Goal: Transaction & Acquisition: Purchase product/service

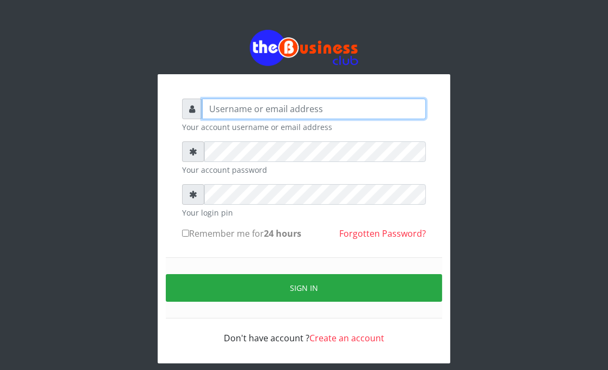
type input "Goody"
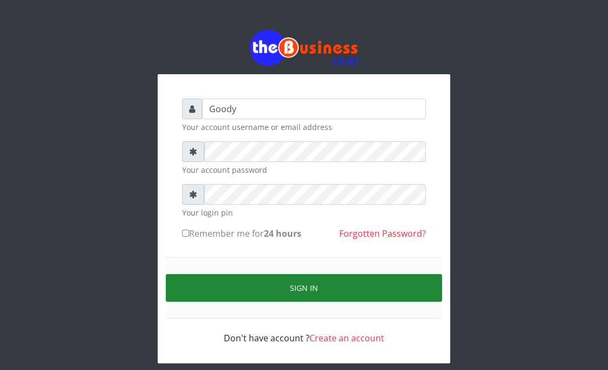
click at [362, 288] on button "Sign in" at bounding box center [304, 288] width 276 height 28
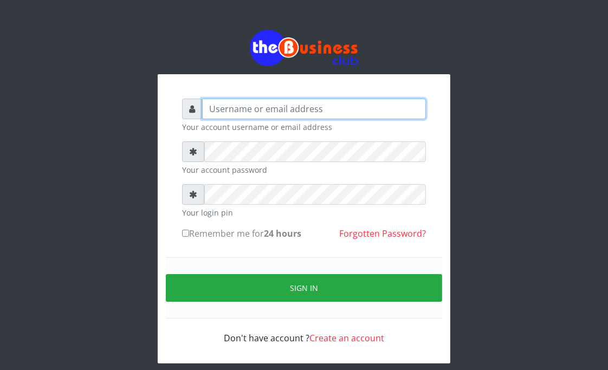
type input "Goody"
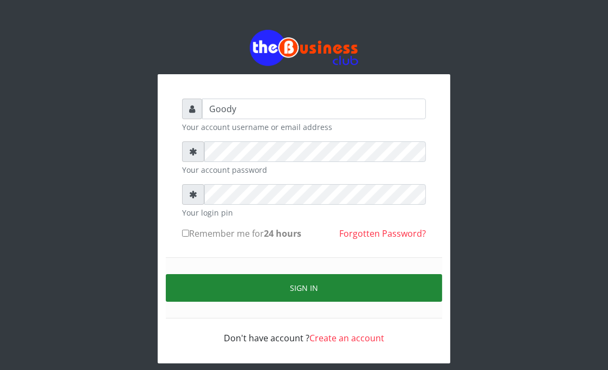
click at [320, 293] on button "Sign in" at bounding box center [304, 288] width 276 height 28
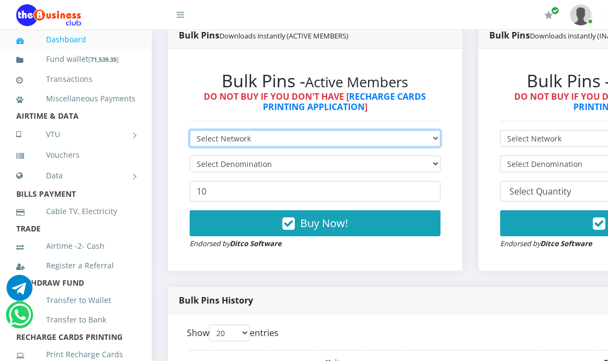
click at [261, 138] on select "Select Network MTN Globacom 9Mobile Airtel" at bounding box center [315, 138] width 251 height 17
select select "MTN"
click at [190, 131] on select "Select Network MTN Globacom 9Mobile Airtel" at bounding box center [315, 138] width 251 height 17
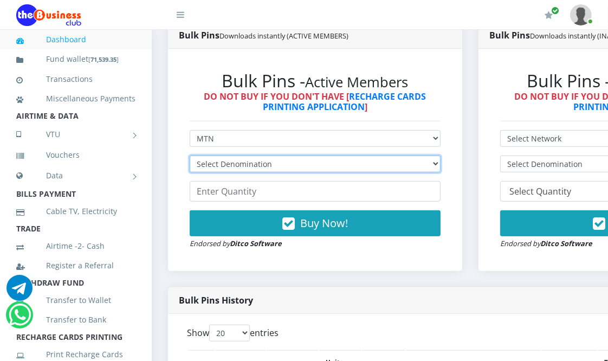
click at [278, 168] on select "Select Denomination MTN NGN100 - ₦96.94 MTN NGN200 - ₦193.88 MTN NGN400 - ₦387.…" at bounding box center [315, 164] width 251 height 17
select select "193.88-200"
click at [190, 157] on select "Select Denomination MTN NGN100 - ₦96.94 MTN NGN200 - ₦193.88 MTN NGN400 - ₦387.…" at bounding box center [315, 164] width 251 height 17
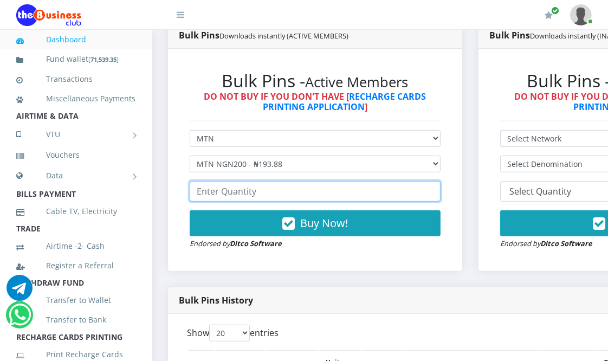
click at [283, 195] on input "number" at bounding box center [315, 191] width 251 height 21
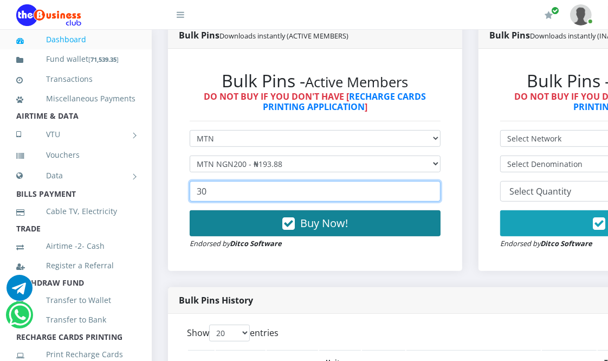
type input "30"
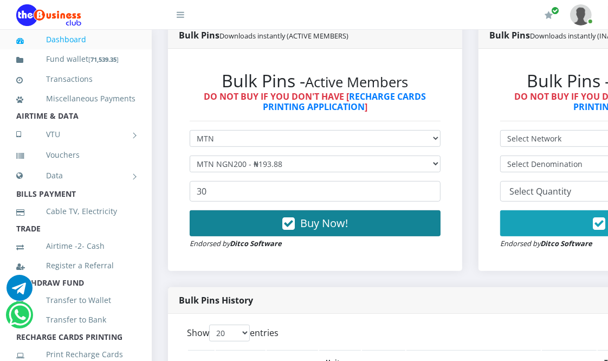
click at [299, 221] on button "Buy Now!" at bounding box center [315, 223] width 251 height 26
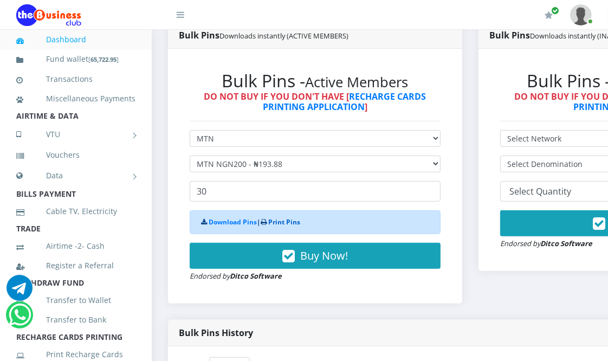
click at [285, 222] on link "Print Pins" at bounding box center [284, 221] width 32 height 9
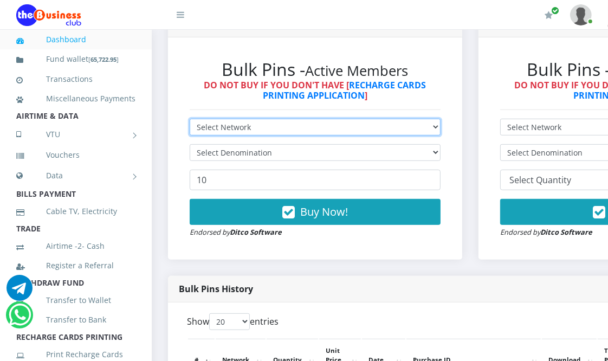
click at [307, 129] on select "Select Network MTN Globacom 9Mobile Airtel" at bounding box center [315, 127] width 251 height 17
select select "MTN"
click at [190, 120] on select "Select Network MTN Globacom 9Mobile Airtel" at bounding box center [315, 127] width 251 height 17
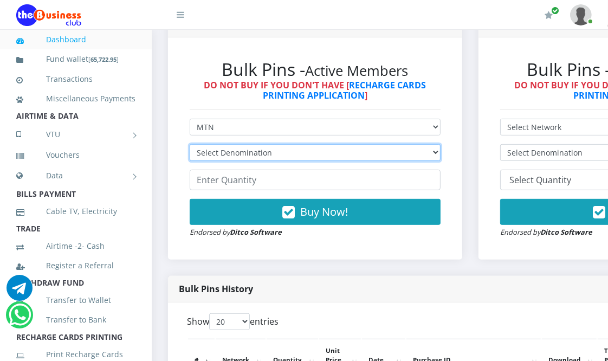
click at [306, 153] on select "Select Denomination MTN NGN100 - ₦96.94 MTN NGN200 - ₦193.88 MTN NGN400 - ₦387.…" at bounding box center [315, 152] width 251 height 17
select select "193.88-200"
click at [190, 145] on select "Select Denomination MTN NGN100 - ₦96.94 MTN NGN200 - ₦193.88 MTN NGN400 - ₦387.…" at bounding box center [315, 152] width 251 height 17
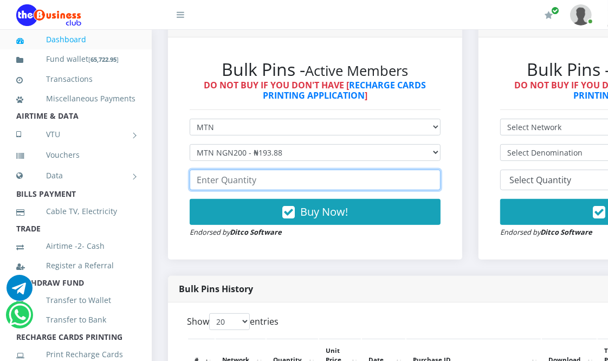
click at [286, 183] on input "number" at bounding box center [315, 180] width 251 height 21
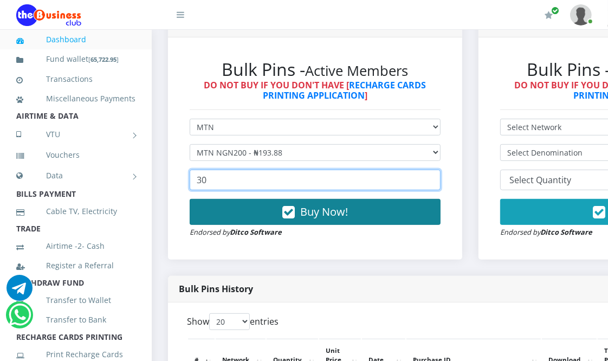
type input "30"
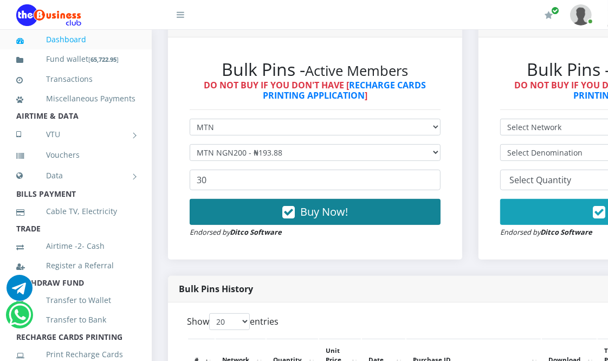
click at [323, 212] on span "Buy Now!" at bounding box center [324, 211] width 48 height 15
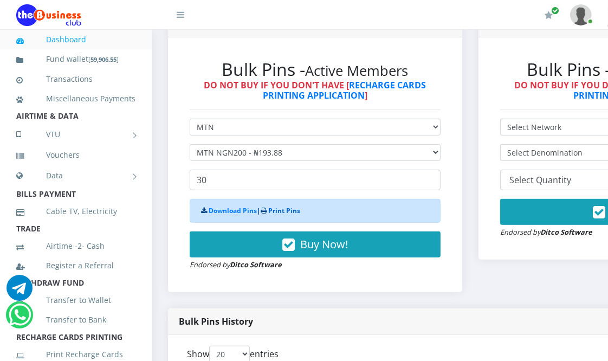
click at [280, 211] on link "Print Pins" at bounding box center [284, 210] width 32 height 9
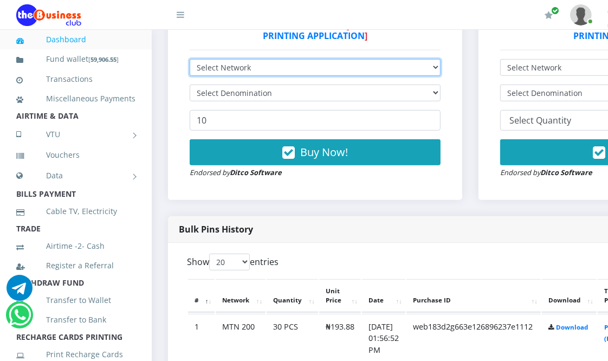
click at [279, 68] on select "Select Network MTN Globacom 9Mobile Airtel" at bounding box center [315, 67] width 251 height 17
select select "Glo"
click at [190, 60] on select "Select Network MTN Globacom 9Mobile Airtel" at bounding box center [315, 67] width 251 height 17
click at [273, 63] on select "Select Network MTN Globacom 9Mobile Airtel" at bounding box center [315, 67] width 251 height 17
select select "MTN"
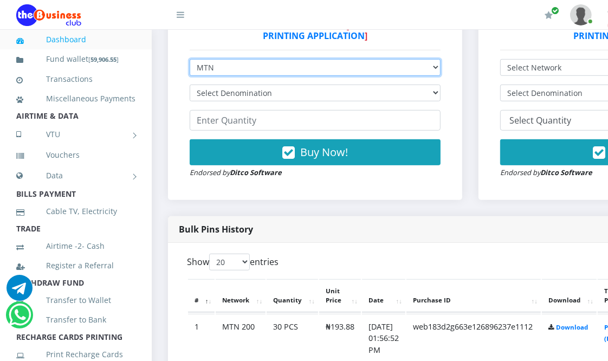
click at [190, 60] on select "Select Network MTN Globacom 9Mobile Airtel" at bounding box center [315, 67] width 251 height 17
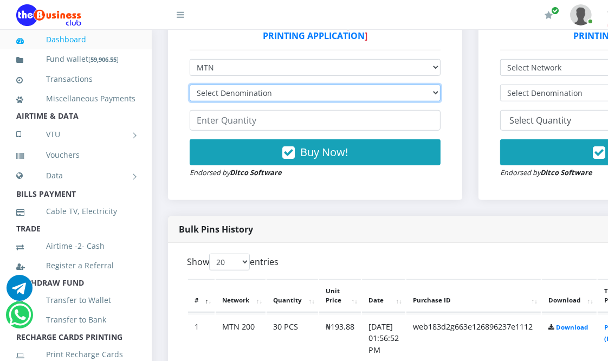
click at [278, 91] on select "Select Denomination MTN NGN100 - ₦96.94 MTN NGN200 - ₦193.88 MTN NGN400 - ₦387.…" at bounding box center [315, 93] width 251 height 17
select select "193.88-200"
click at [190, 86] on select "Select Denomination MTN NGN100 - ₦96.94 MTN NGN200 - ₦193.88 MTN NGN400 - ₦387.…" at bounding box center [315, 93] width 251 height 17
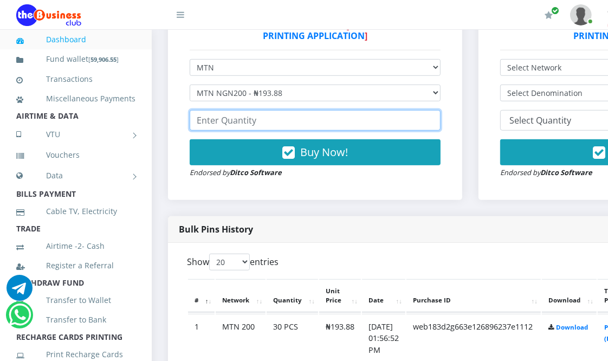
click at [275, 125] on input "number" at bounding box center [315, 120] width 251 height 21
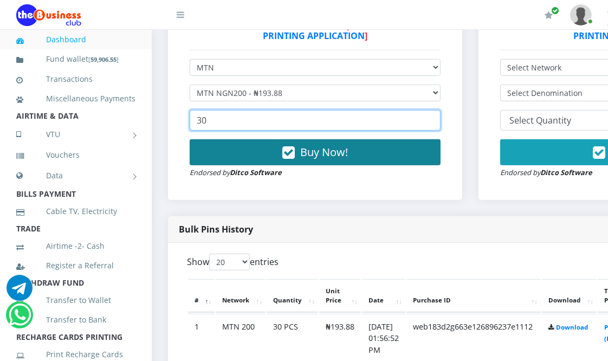
type input "30"
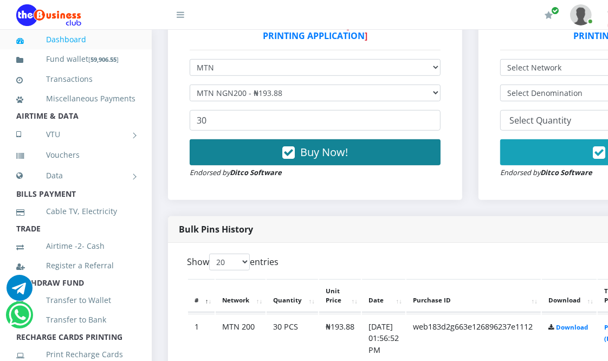
click at [282, 151] on button "Buy Now!" at bounding box center [315, 152] width 251 height 26
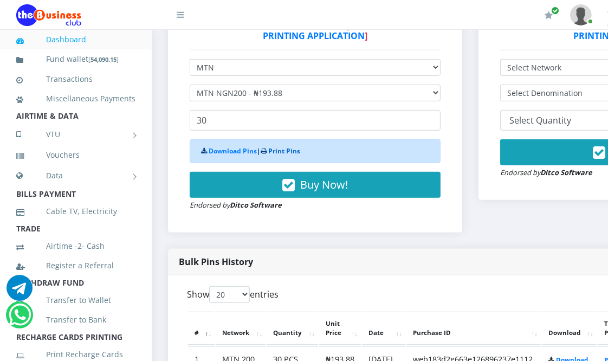
click at [289, 154] on link "Print Pins" at bounding box center [284, 150] width 32 height 9
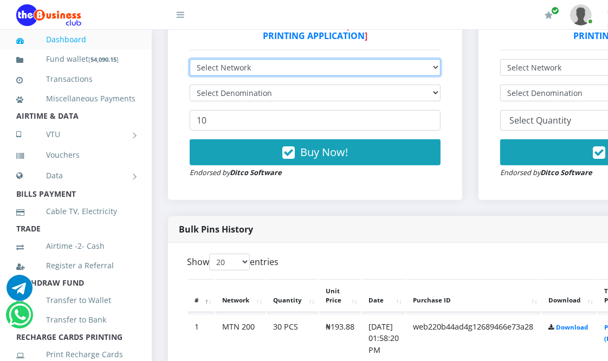
click at [258, 69] on select "Select Network MTN Globacom 9Mobile Airtel" at bounding box center [315, 67] width 251 height 17
select select "Glo"
click at [190, 60] on select "Select Network MTN Globacom 9Mobile Airtel" at bounding box center [315, 67] width 251 height 17
click at [270, 63] on select "Select Network MTN Globacom 9Mobile Airtel" at bounding box center [315, 67] width 251 height 17
select select "MTN"
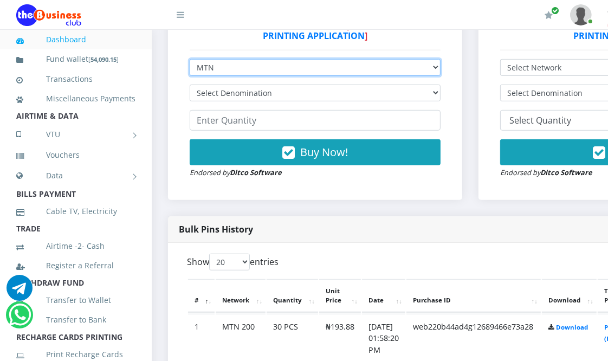
click at [190, 60] on select "Select Network MTN Globacom 9Mobile Airtel" at bounding box center [315, 67] width 251 height 17
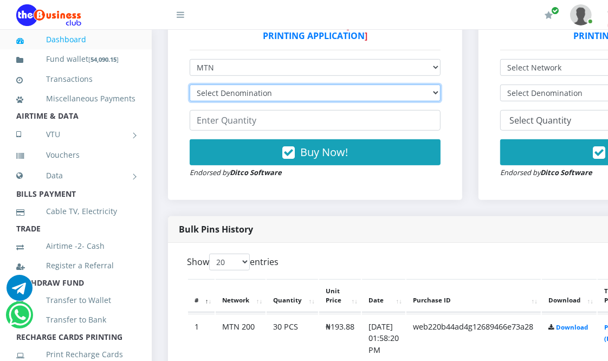
click at [278, 93] on select "Select Denomination MTN NGN100 - ₦96.94 MTN NGN200 - ₦193.88 MTN NGN400 - ₦387.…" at bounding box center [315, 93] width 251 height 17
select select "193.88-200"
click at [190, 86] on select "Select Denomination MTN NGN100 - ₦96.94 MTN NGN200 - ₦193.88 MTN NGN400 - ₦387.…" at bounding box center [315, 93] width 251 height 17
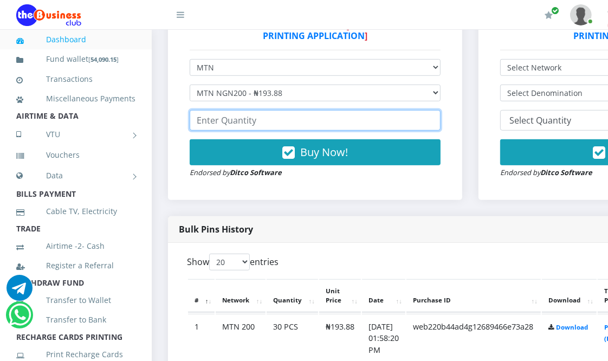
click at [268, 123] on input "number" at bounding box center [315, 120] width 251 height 21
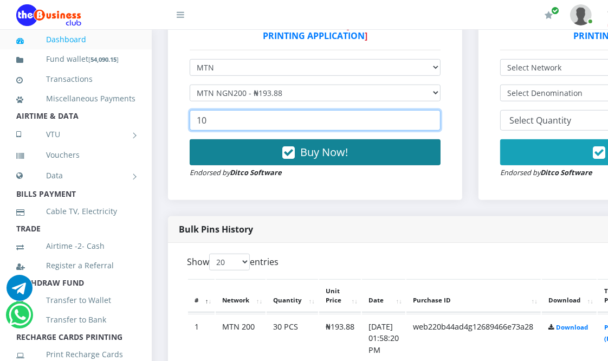
type input "10"
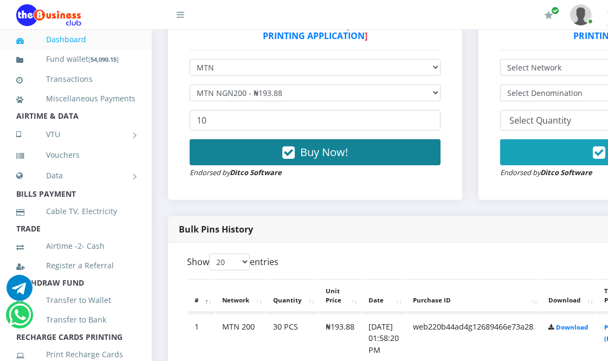
click at [334, 147] on span "Buy Now!" at bounding box center [324, 152] width 48 height 15
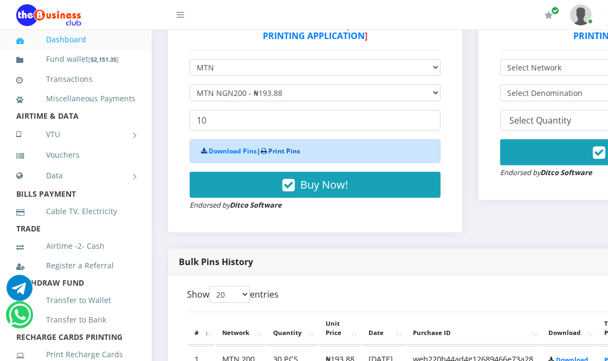
click at [286, 150] on link "Print Pins" at bounding box center [284, 150] width 32 height 9
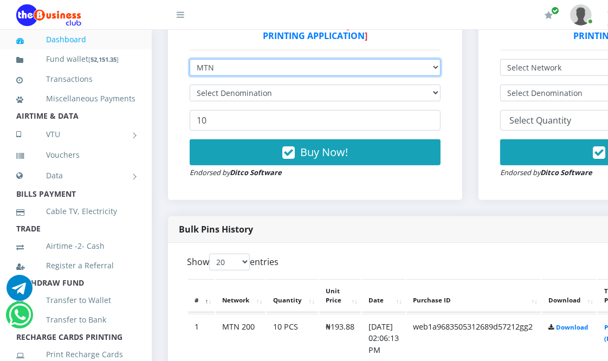
click at [242, 67] on select "Select Network MTN Globacom 9Mobile Airtel" at bounding box center [315, 67] width 251 height 17
select select "Glo"
click at [190, 60] on select "Select Network MTN Globacom 9Mobile Airtel" at bounding box center [315, 67] width 251 height 17
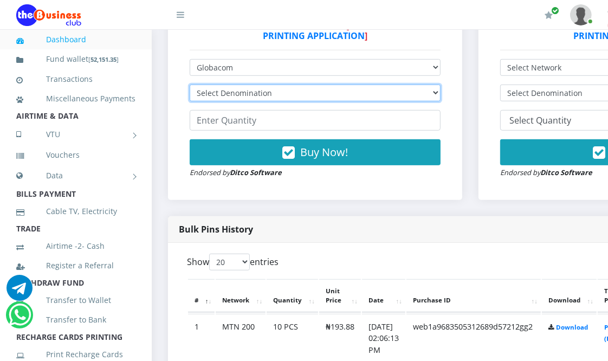
click at [252, 91] on select "Select Denomination Glo NGN100 - ₦96.45 Glo NGN200 - ₦192.90 Glo NGN500 - ₦482.…" at bounding box center [315, 93] width 251 height 17
select select "192.9-200"
click at [190, 86] on select "Select Denomination Glo NGN100 - ₦96.45 Glo NGN200 - ₦192.90 Glo NGN500 - ₦482.…" at bounding box center [315, 93] width 251 height 17
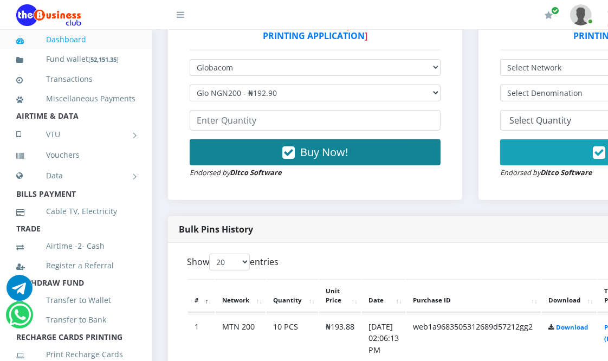
click at [333, 153] on span "Buy Now!" at bounding box center [324, 152] width 48 height 15
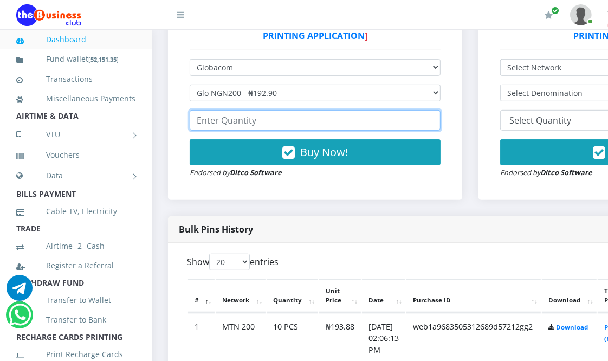
click at [254, 125] on input "number" at bounding box center [315, 120] width 251 height 21
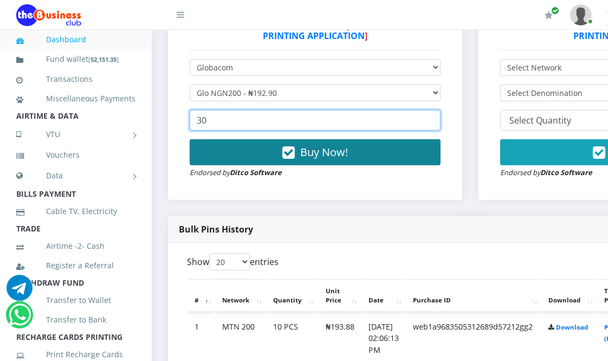
type input "30"
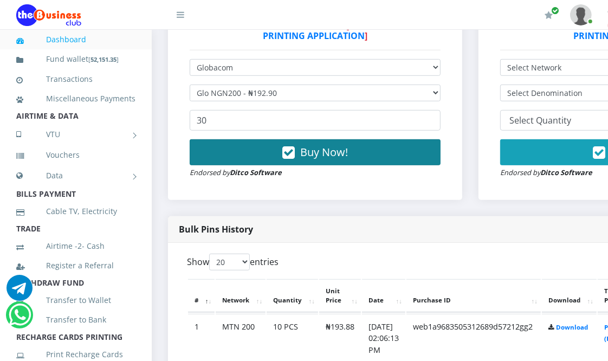
click at [272, 154] on button "Buy Now!" at bounding box center [315, 152] width 251 height 26
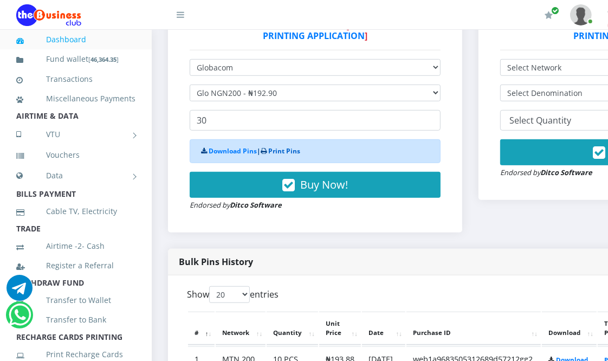
click at [272, 152] on link "Print Pins" at bounding box center [284, 150] width 32 height 9
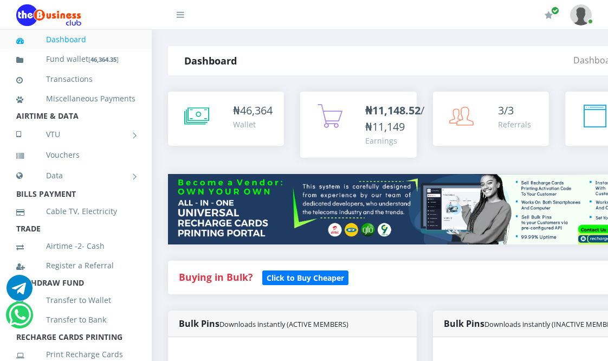
scroll to position [360, 0]
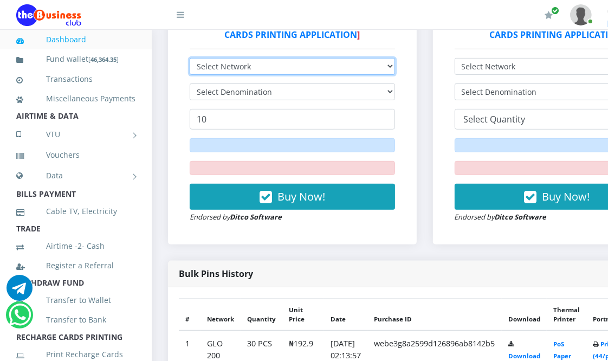
click at [278, 68] on select "Select Network MTN Globacom 9Mobile Airtel" at bounding box center [292, 66] width 205 height 17
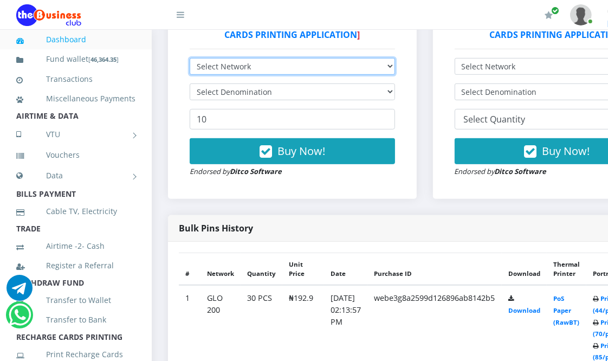
select select "MTN"
click at [190, 60] on select "Select Network MTN Globacom 9Mobile Airtel" at bounding box center [292, 66] width 205 height 17
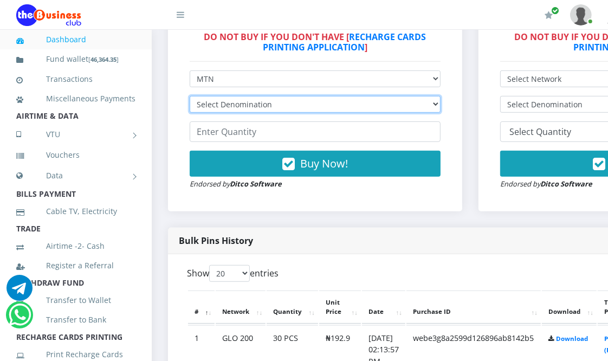
click at [272, 96] on select "Select Denomination MTN NGN100 - ₦96.94 MTN NGN200 - ₦193.88 MTN NGN400 - ₦387.…" at bounding box center [315, 104] width 251 height 17
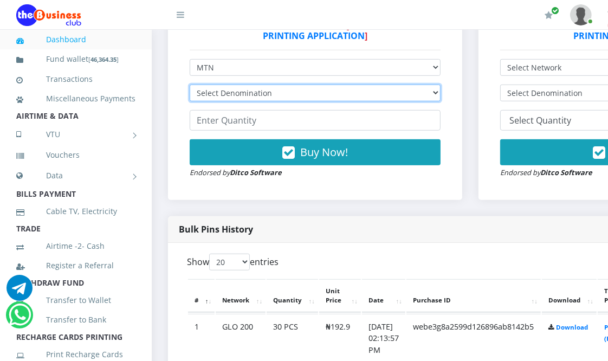
scroll to position [0, 0]
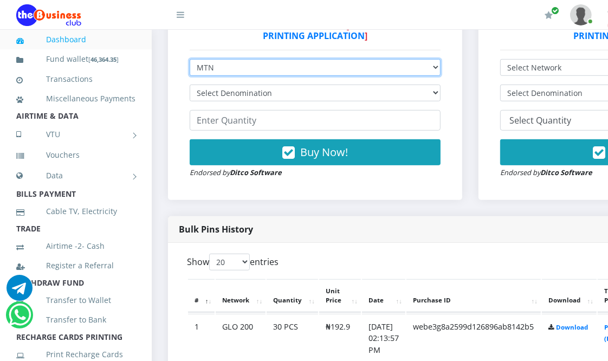
click at [259, 66] on select "Select Network MTN Globacom 9Mobile Airtel" at bounding box center [315, 67] width 251 height 17
select select "Glo"
click at [190, 60] on select "Select Network MTN Globacom 9Mobile Airtel" at bounding box center [315, 67] width 251 height 17
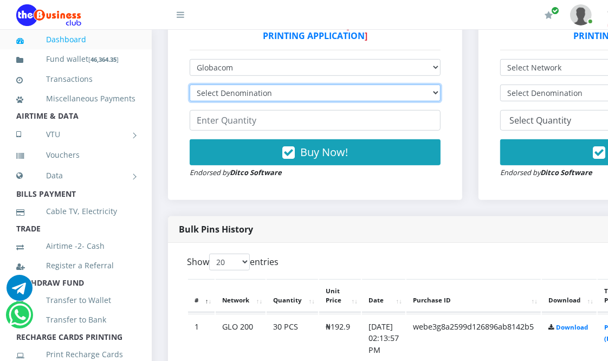
click at [237, 92] on select "Select Denomination Glo NGN100 - ₦96.45 Glo NGN200 - ₦192.90 Glo NGN500 - ₦482.…" at bounding box center [315, 93] width 251 height 17
select select "192.9-200"
click at [190, 86] on select "Select Denomination Glo NGN100 - ₦96.45 Glo NGN200 - ₦192.90 Glo NGN500 - ₦482.…" at bounding box center [315, 93] width 251 height 17
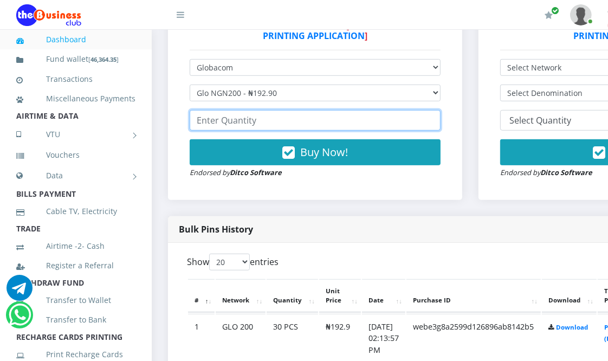
click at [243, 120] on input "number" at bounding box center [315, 120] width 251 height 21
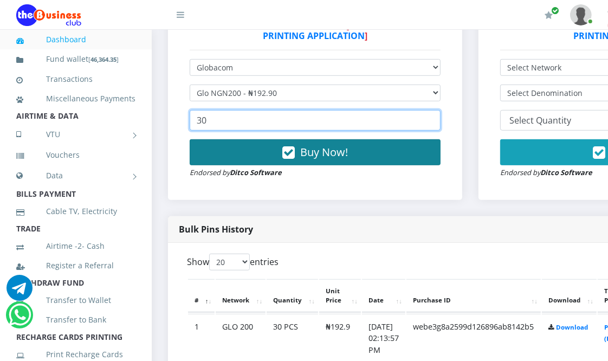
type input "30"
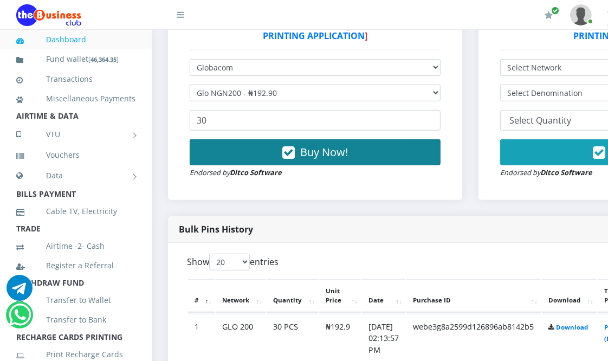
click at [278, 152] on button "Buy Now!" at bounding box center [315, 152] width 251 height 26
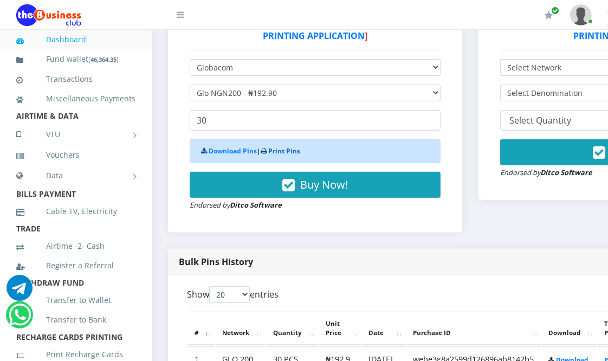
click at [280, 150] on link "Print Pins" at bounding box center [284, 150] width 32 height 9
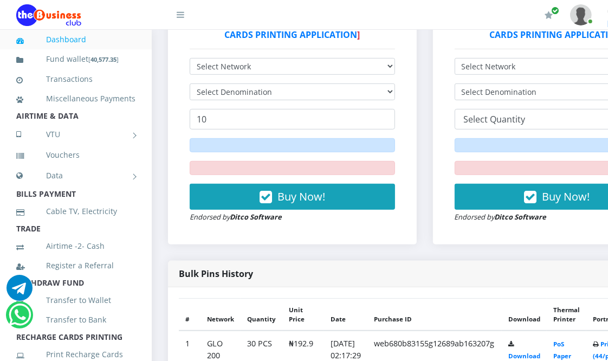
scroll to position [360, 0]
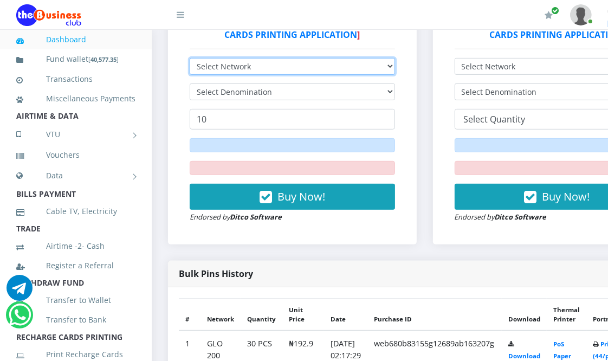
click at [240, 66] on select "Select Network MTN Globacom 9Mobile Airtel" at bounding box center [292, 66] width 205 height 17
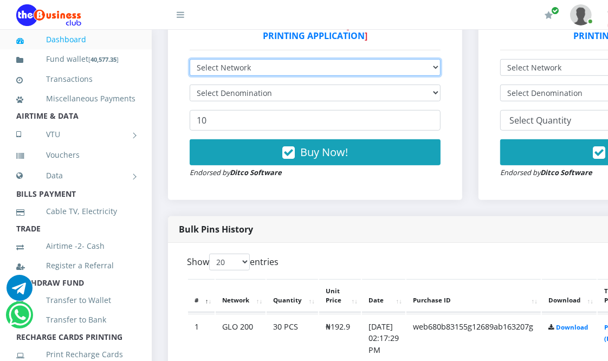
scroll to position [0, 0]
select select "Glo"
click at [190, 60] on select "Select Network MTN Globacom 9Mobile Airtel" at bounding box center [315, 67] width 251 height 17
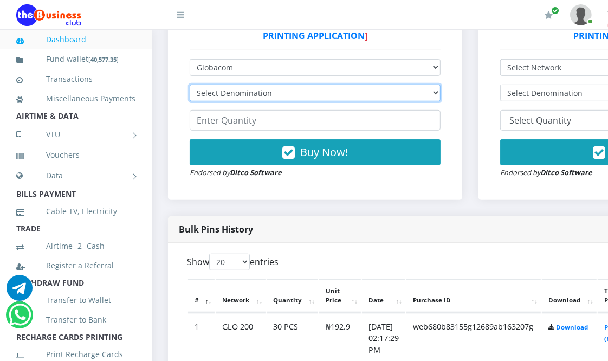
click at [244, 94] on select "Select Denomination Glo NGN100 - ₦96.45 Glo NGN200 - ₦192.90 Glo NGN500 - ₦482.…" at bounding box center [315, 93] width 251 height 17
select select "192.9-200"
click at [190, 86] on select "Select Denomination Glo NGN100 - ₦96.45 Glo NGN200 - ₦192.90 Glo NGN500 - ₦482.…" at bounding box center [315, 93] width 251 height 17
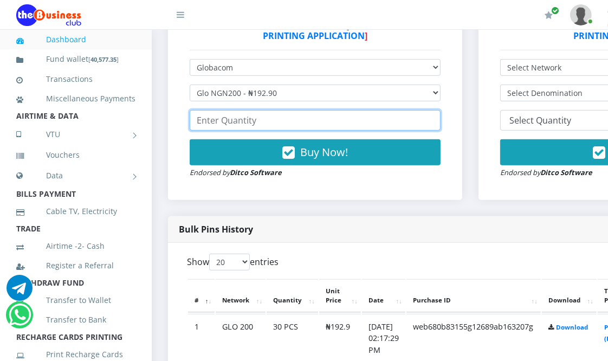
click at [250, 126] on input "number" at bounding box center [315, 120] width 251 height 21
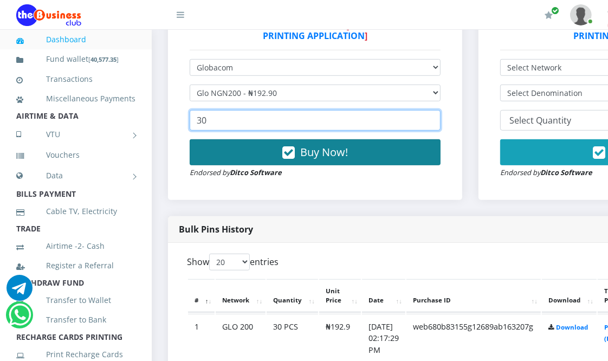
type input "30"
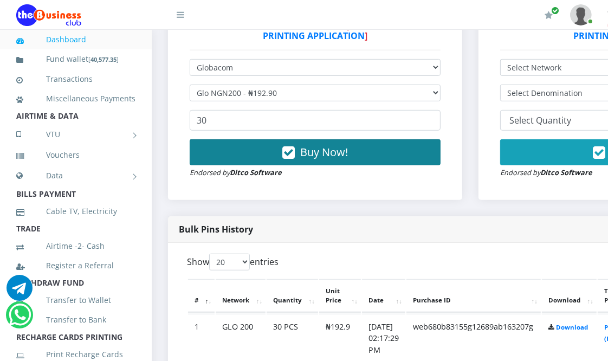
click at [255, 154] on button "Buy Now!" at bounding box center [315, 152] width 251 height 26
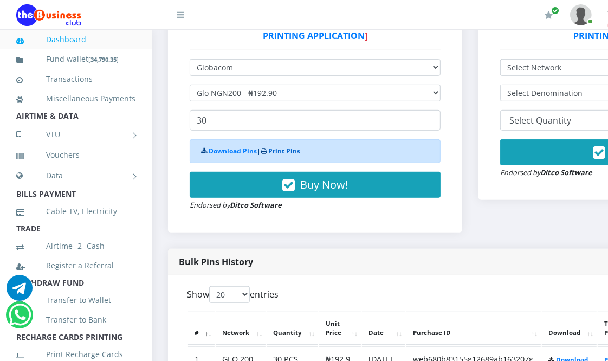
click at [276, 151] on link "Print Pins" at bounding box center [284, 150] width 32 height 9
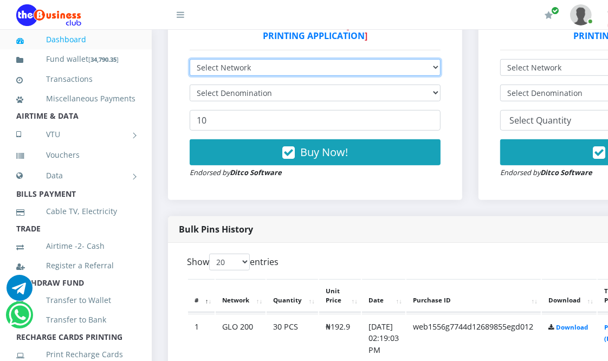
click at [237, 66] on select "Select Network MTN Globacom 9Mobile Airtel" at bounding box center [315, 67] width 251 height 17
select select "Airtel"
click at [190, 60] on select "Select Network MTN Globacom 9Mobile Airtel" at bounding box center [315, 67] width 251 height 17
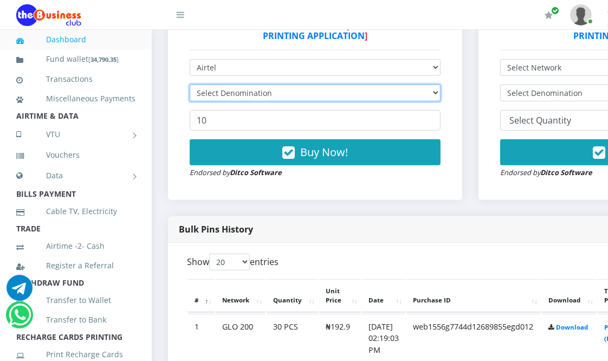
click at [237, 90] on select "Select Denomination" at bounding box center [315, 93] width 251 height 17
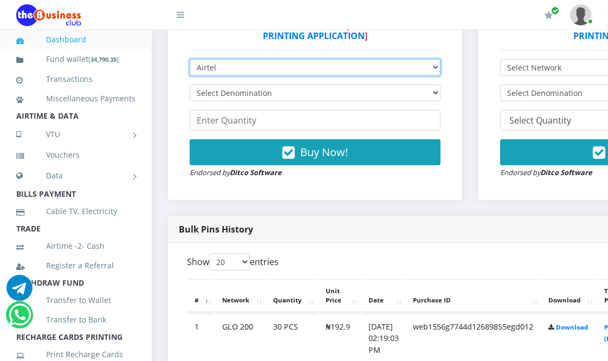
click at [234, 71] on select "Select Network MTN Globacom 9Mobile Airtel" at bounding box center [315, 67] width 251 height 17
select select "Glo"
click at [190, 60] on select "Select Network MTN Globacom 9Mobile Airtel" at bounding box center [315, 67] width 251 height 17
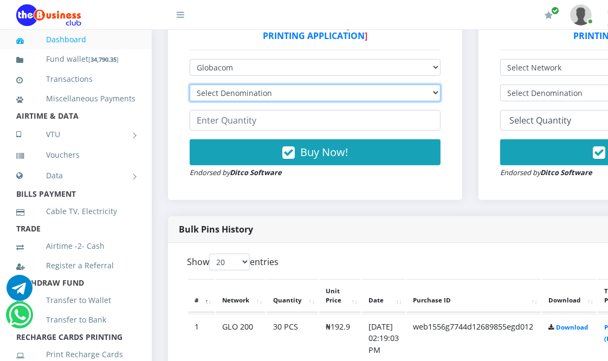
click at [241, 94] on select "Select Denomination" at bounding box center [315, 93] width 251 height 17
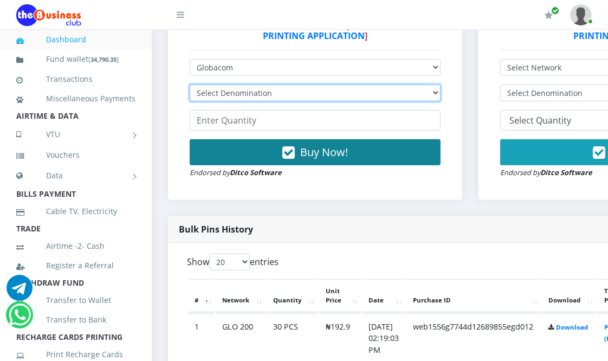
select select "192.9-200"
click at [190, 86] on select "Select Denomination Glo NGN100 - ₦96.45 Glo NGN200 - ₦192.90 Glo NGN500 - ₦482.…" at bounding box center [315, 93] width 251 height 17
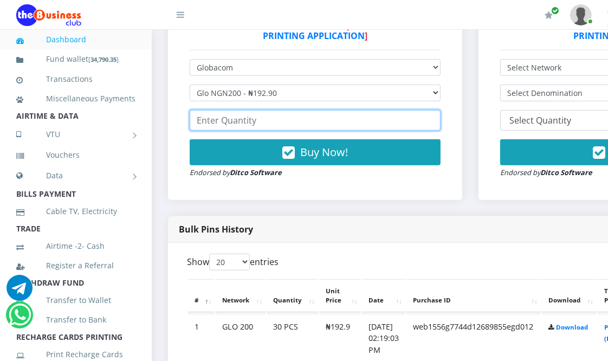
click at [248, 120] on input "number" at bounding box center [315, 120] width 251 height 21
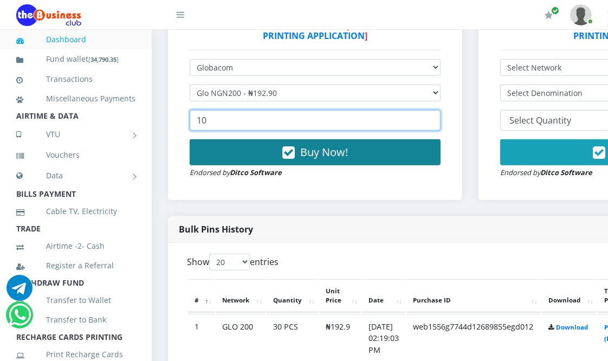
type input "10"
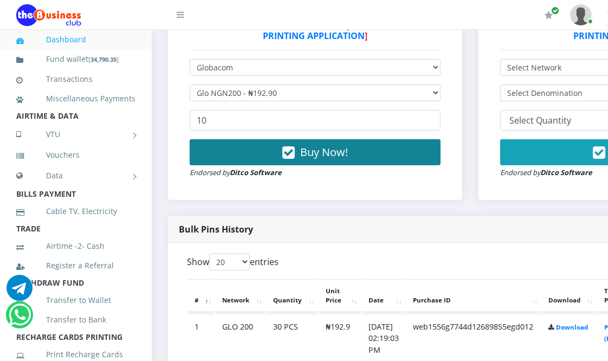
click at [282, 153] on button "Buy Now!" at bounding box center [315, 152] width 251 height 26
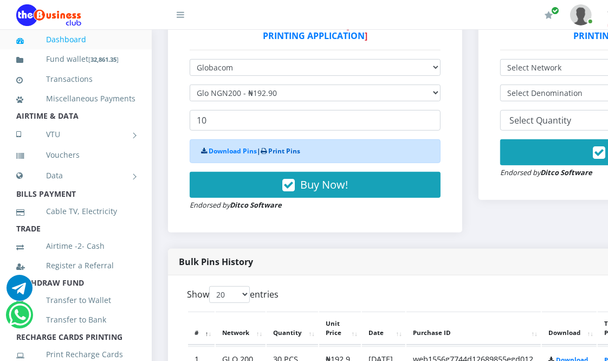
click at [285, 153] on link "Print Pins" at bounding box center [284, 150] width 32 height 9
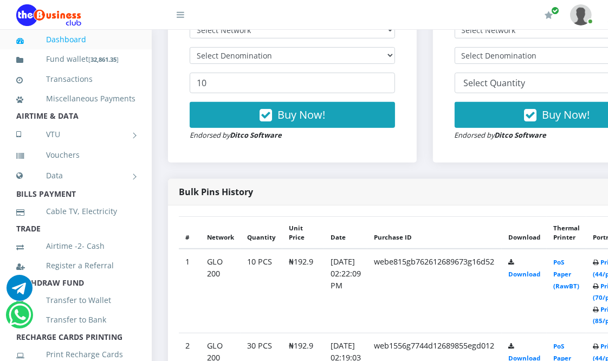
scroll to position [360, 0]
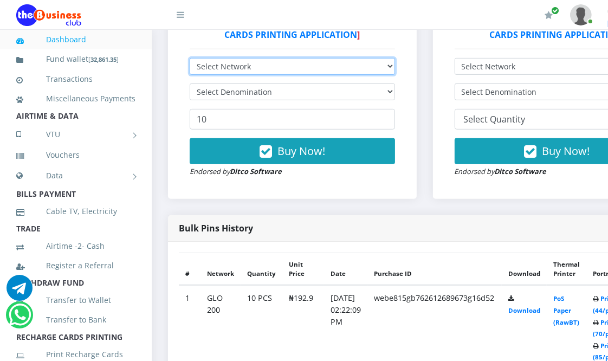
click at [284, 69] on select "Select Network MTN Globacom 9Mobile Airtel" at bounding box center [292, 66] width 205 height 17
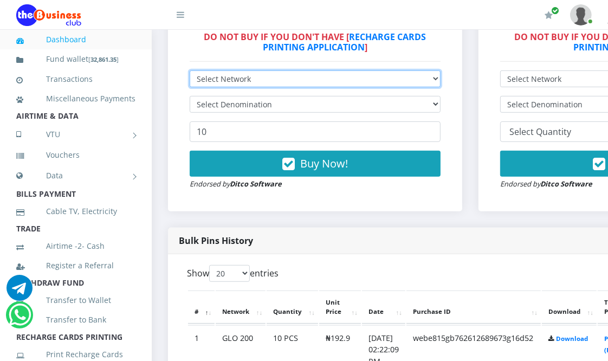
scroll to position [372, 0]
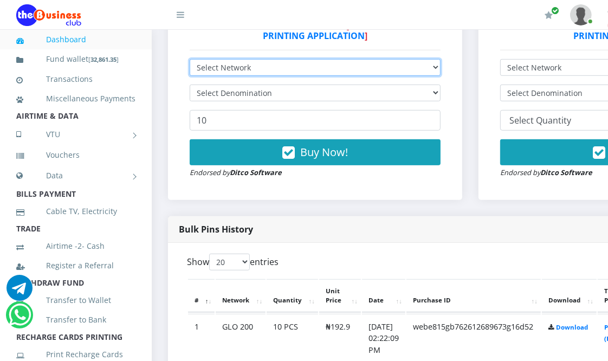
select select "Airtel"
click at [190, 60] on select "Select Network MTN Globacom 9Mobile Airtel" at bounding box center [315, 67] width 251 height 17
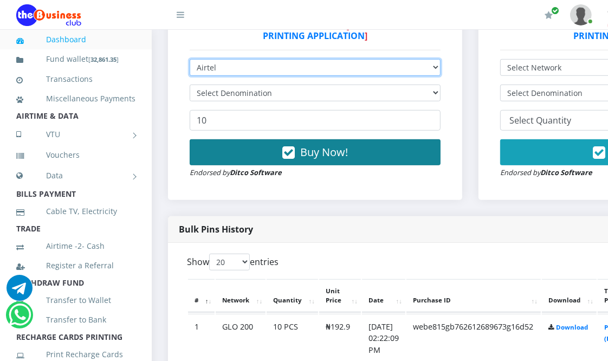
scroll to position [0, 0]
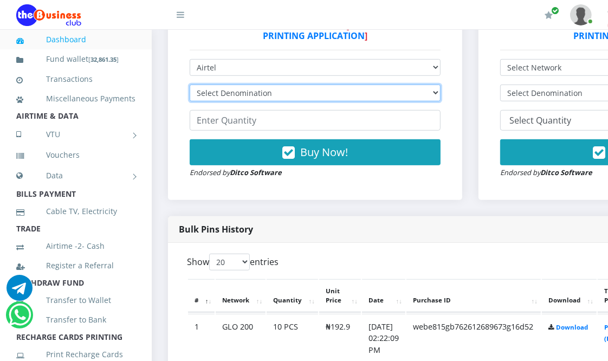
click at [262, 90] on select "Select Denomination" at bounding box center [315, 93] width 251 height 17
select select "192.72-200"
click at [190, 86] on select "Select Denomination Airtel NGN100 - ₦96.36 Airtel NGN200 - ₦192.72 Airtel NGN50…" at bounding box center [315, 93] width 251 height 17
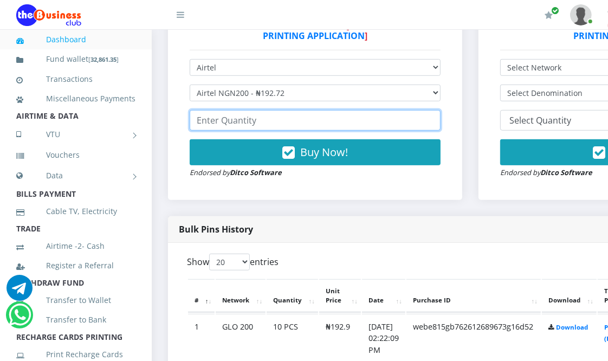
click at [262, 122] on input "number" at bounding box center [315, 120] width 251 height 21
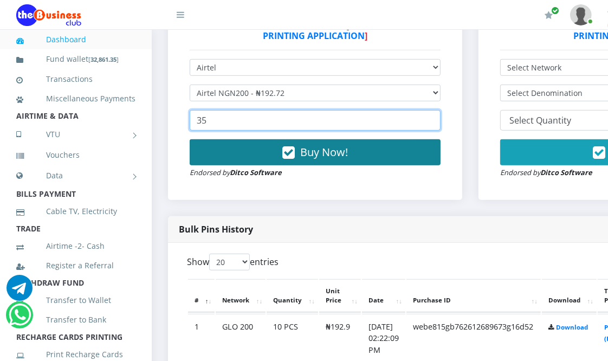
type input "35"
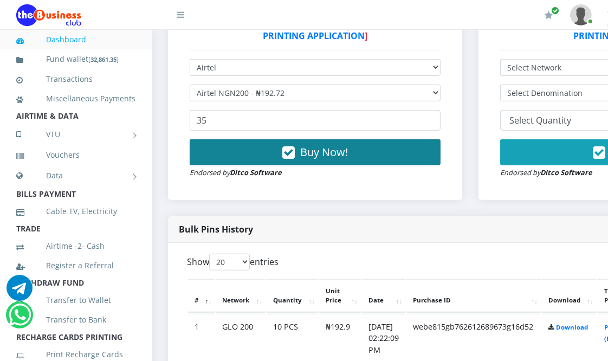
click at [282, 147] on button "Buy Now!" at bounding box center [315, 152] width 251 height 26
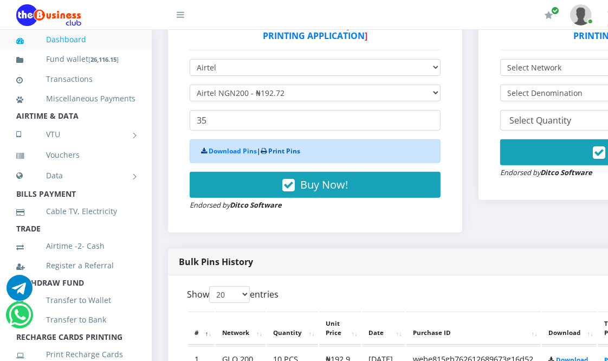
click at [287, 152] on link "Print Pins" at bounding box center [284, 150] width 32 height 9
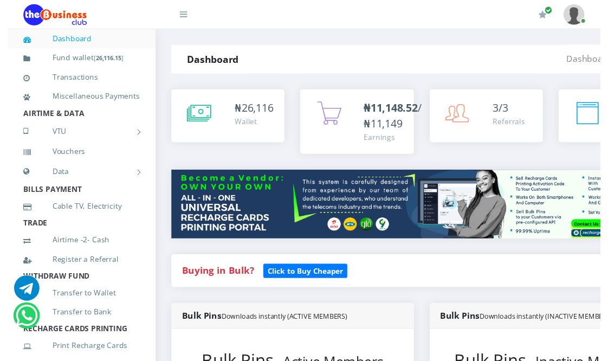
scroll to position [360, 0]
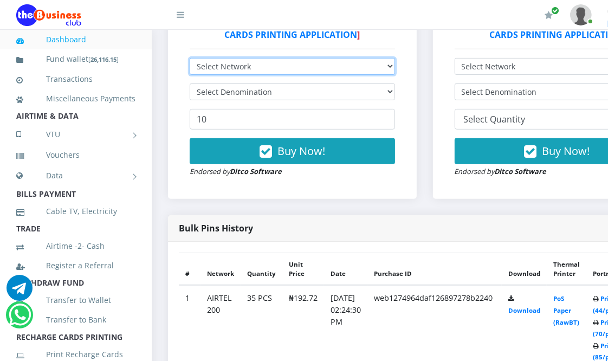
click at [232, 68] on select "Select Network MTN Globacom 9Mobile Airtel" at bounding box center [292, 66] width 205 height 17
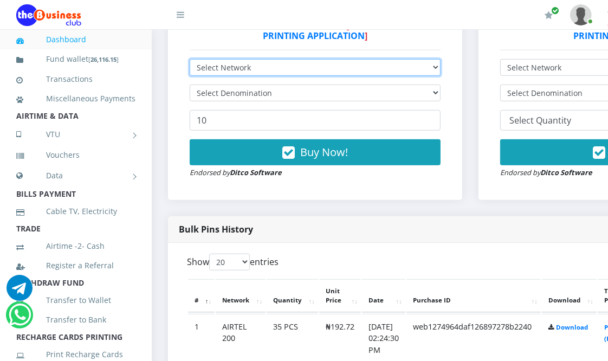
scroll to position [0, 0]
select select "Airtel"
click at [190, 60] on select "Select Network MTN Globacom 9Mobile Airtel" at bounding box center [315, 67] width 251 height 17
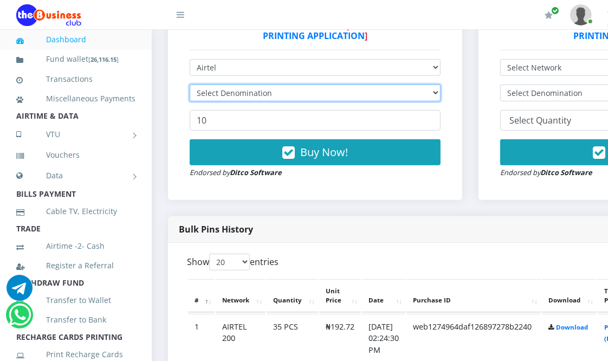
click at [225, 91] on select "Select Denomination" at bounding box center [315, 93] width 251 height 17
select select "192.72-200"
click at [190, 86] on select "Select Denomination Airtel NGN100 - ₦96.36 Airtel NGN200 - ₦192.72 Airtel NGN50…" at bounding box center [315, 93] width 251 height 17
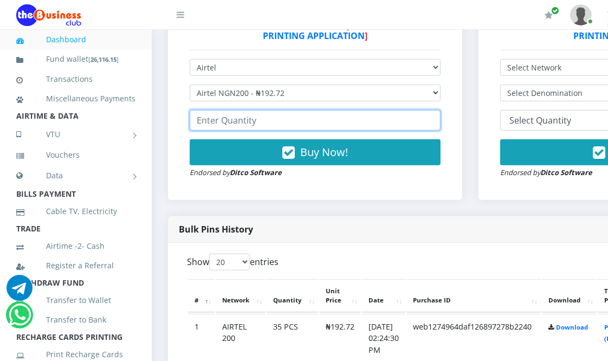
click at [225, 125] on input "number" at bounding box center [315, 120] width 251 height 21
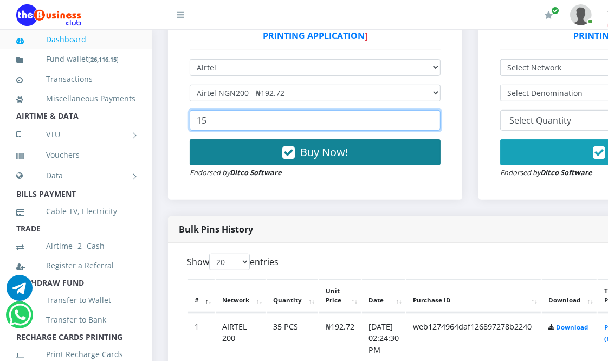
type input "15"
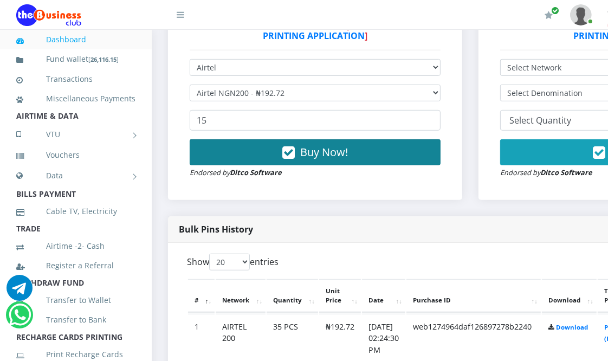
click at [317, 156] on span "Buy Now!" at bounding box center [324, 152] width 48 height 15
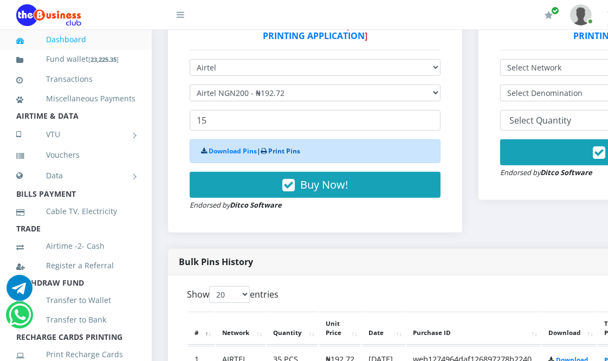
click at [286, 155] on link "Print Pins" at bounding box center [284, 150] width 32 height 9
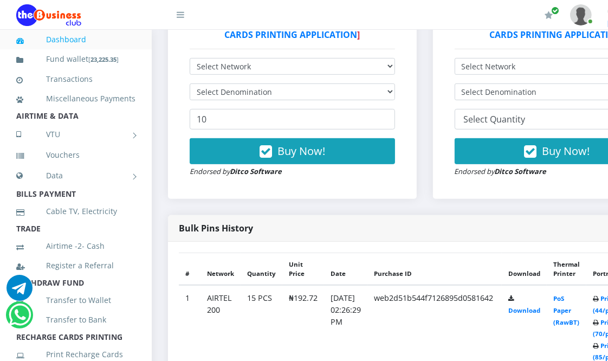
scroll to position [372, 0]
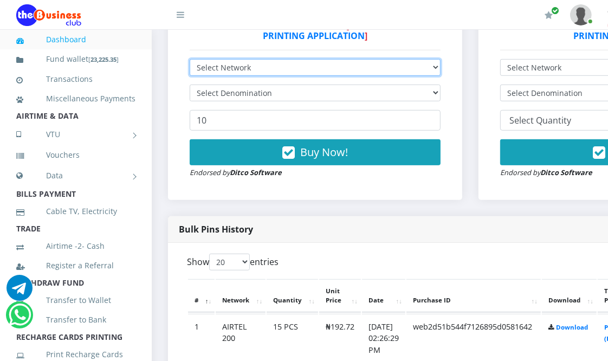
click at [250, 70] on select "Select Network MTN Globacom 9Mobile Airtel" at bounding box center [315, 67] width 251 height 17
select select "MTN"
click at [190, 60] on select "Select Network MTN Globacom 9Mobile Airtel" at bounding box center [315, 67] width 251 height 17
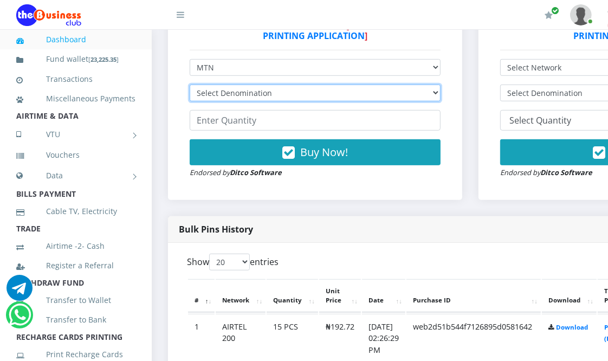
click at [251, 92] on select "Select Denomination MTN NGN100 - ₦96.94 MTN NGN200 - ₦193.88 MTN NGN400 - ₦387.…" at bounding box center [315, 93] width 251 height 17
select select "484.7-500"
click at [190, 86] on select "Select Denomination MTN NGN100 - ₦96.94 MTN NGN200 - ₦193.88 MTN NGN400 - ₦387.…" at bounding box center [315, 93] width 251 height 17
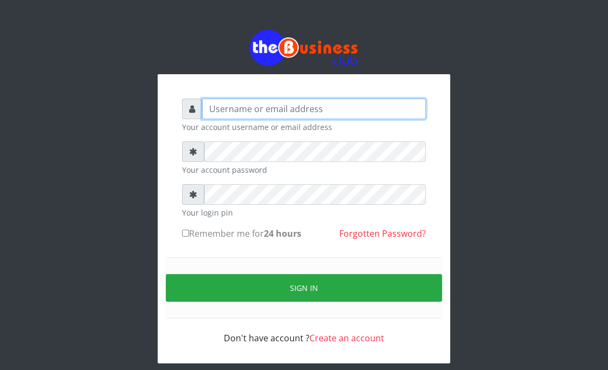
type input "Goody"
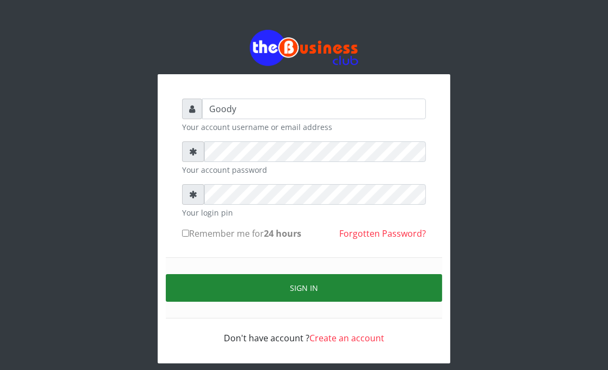
click at [219, 287] on button "Sign in" at bounding box center [304, 288] width 276 height 28
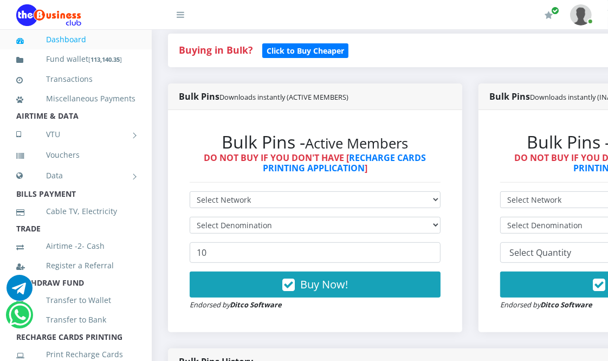
scroll to position [241, 0]
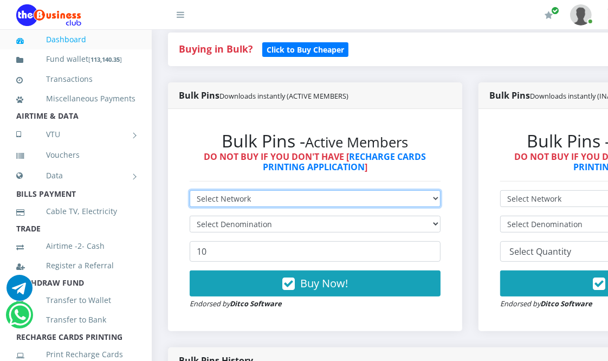
click at [275, 198] on select "Select Network MTN Globacom 9Mobile Airtel" at bounding box center [315, 198] width 251 height 17
select select "MTN"
click at [190, 191] on select "Select Network MTN Globacom 9Mobile Airtel" at bounding box center [315, 198] width 251 height 17
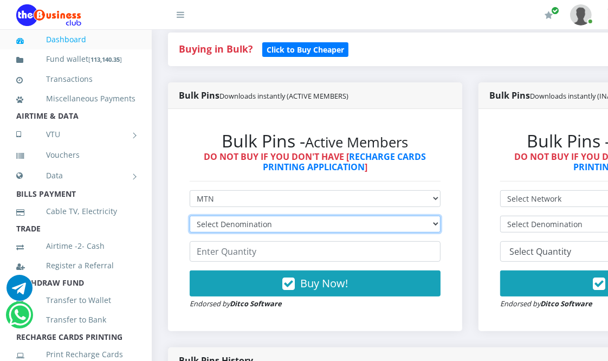
click at [269, 218] on select "Select Denomination MTN NGN100 - ₦96.94 MTN NGN200 - ₦193.88 MTN NGN400 - ₦387.…" at bounding box center [315, 224] width 251 height 17
select select "484.7-500"
click at [190, 217] on select "Select Denomination MTN NGN100 - ₦96.94 MTN NGN200 - ₦193.88 MTN NGN400 - ₦387.…" at bounding box center [315, 224] width 251 height 17
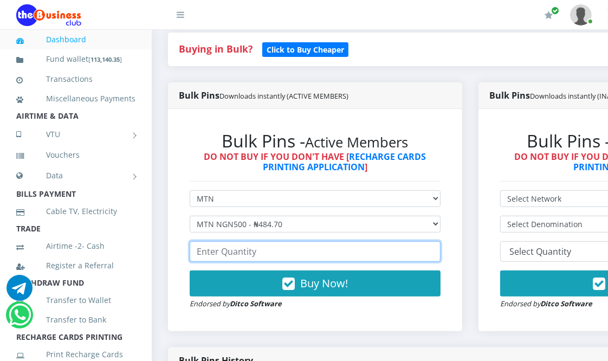
click at [273, 255] on input "number" at bounding box center [315, 251] width 251 height 21
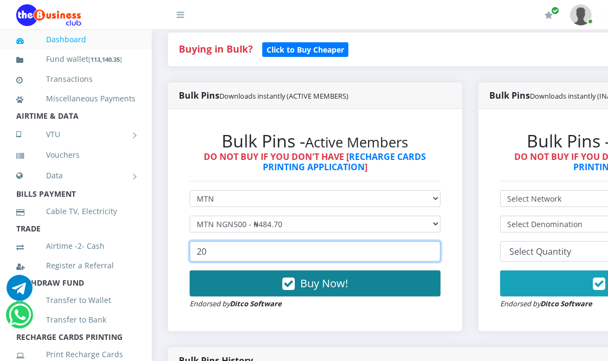
type input "20"
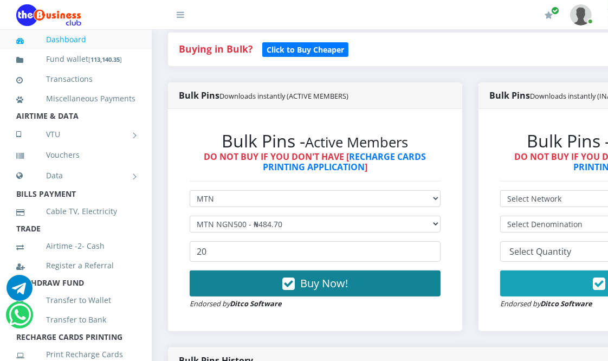
click at [295, 288] on icon "button" at bounding box center [288, 284] width 12 height 11
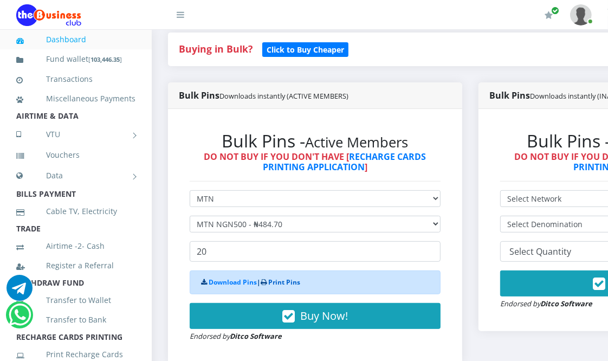
click at [275, 283] on link "Print Pins" at bounding box center [284, 282] width 32 height 9
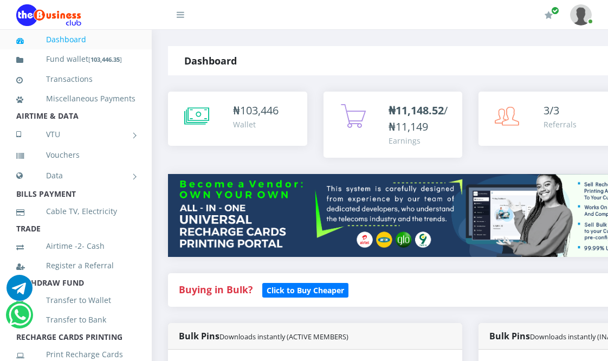
select select "MTN"
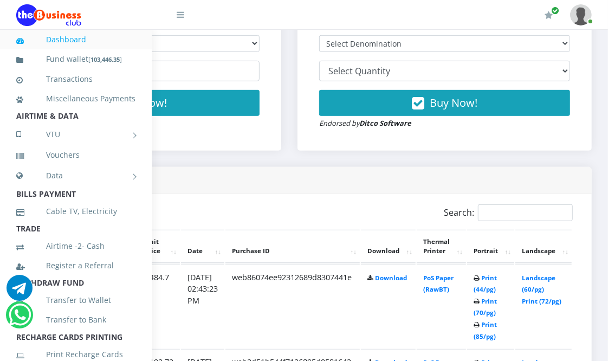
scroll to position [421, 191]
click at [485, 285] on link "Print (44/pg)" at bounding box center [485, 284] width 23 height 20
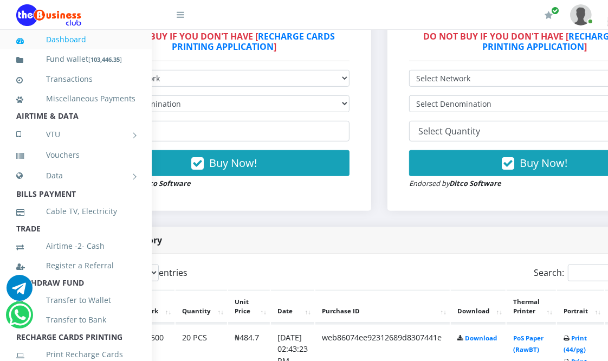
scroll to position [361, 0]
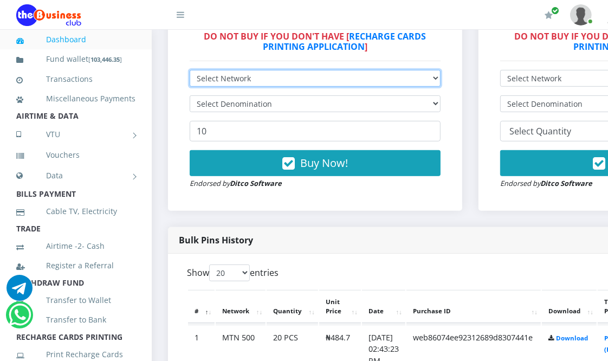
click at [229, 79] on select "Select Network MTN Globacom 9Mobile Airtel" at bounding box center [315, 78] width 251 height 17
select select "Glo"
click at [190, 71] on select "Select Network MTN Globacom 9Mobile Airtel" at bounding box center [315, 78] width 251 height 17
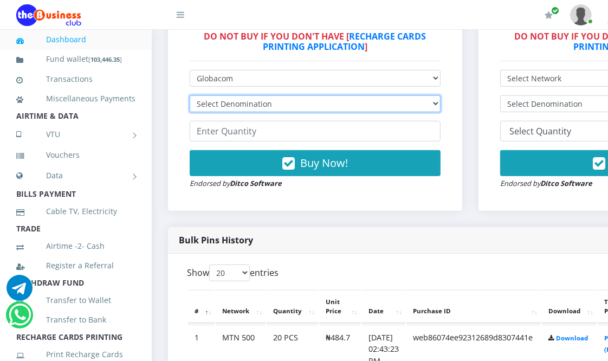
click at [240, 102] on select "Select Denomination Glo NGN100 - ₦96.45 Glo NGN200 - ₦192.90 Glo NGN500 - ₦482.…" at bounding box center [315, 103] width 251 height 17
select select "482.25-500"
click at [190, 96] on select "Select Denomination Glo NGN100 - ₦96.45 Glo NGN200 - ₦192.90 Glo NGN500 - ₦482.…" at bounding box center [315, 103] width 251 height 17
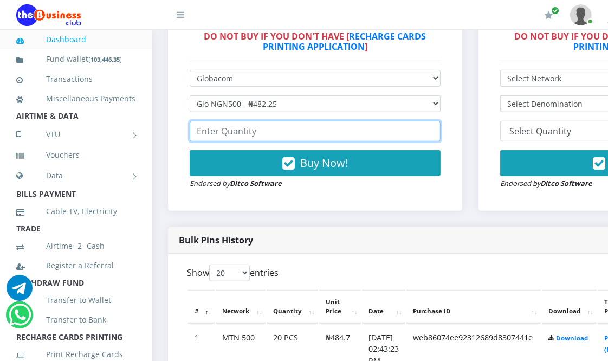
click at [242, 132] on input "number" at bounding box center [315, 131] width 251 height 21
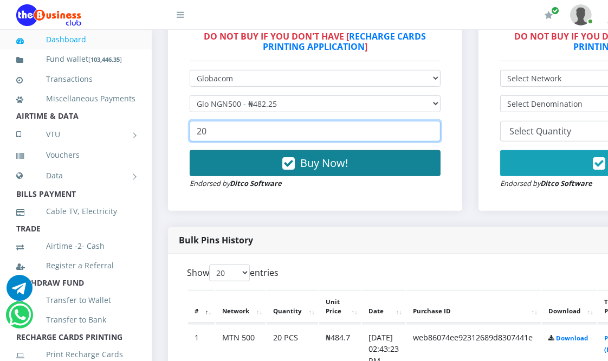
type input "20"
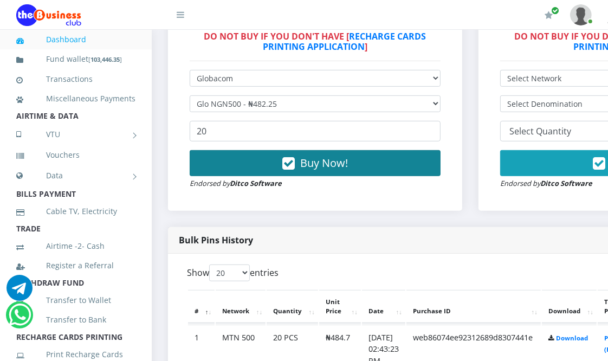
click at [281, 170] on button "Buy Now!" at bounding box center [315, 163] width 251 height 26
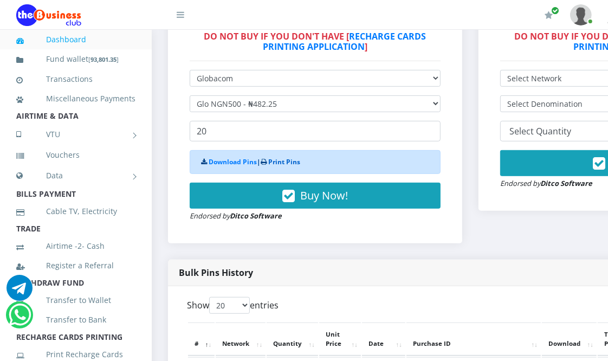
click at [281, 161] on link "Print Pins" at bounding box center [284, 161] width 32 height 9
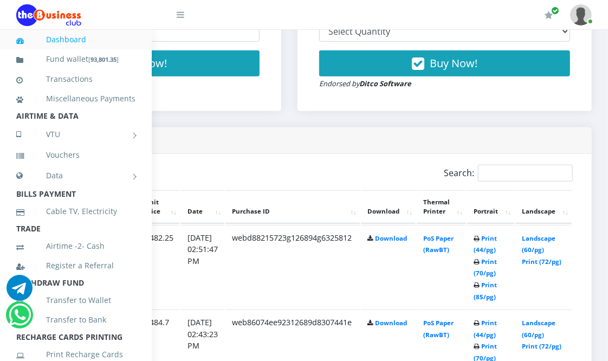
scroll to position [481, 191]
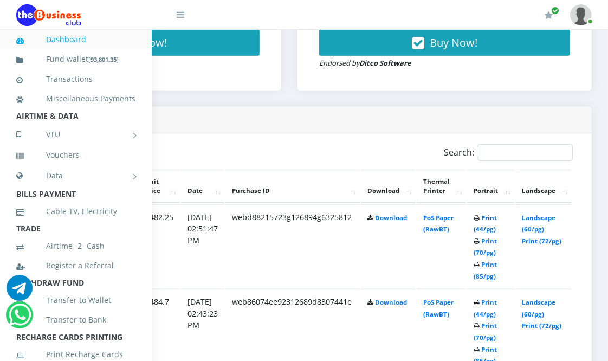
click at [484, 225] on link "Print (44/pg)" at bounding box center [485, 224] width 23 height 20
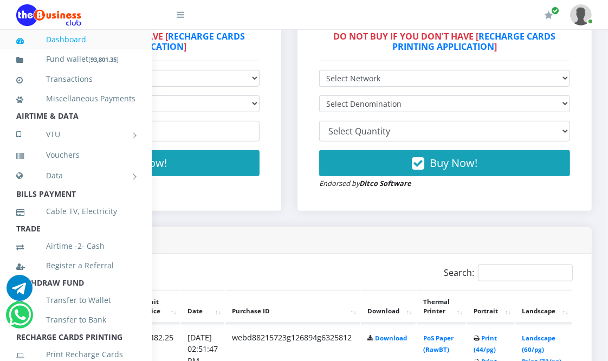
scroll to position [360, 191]
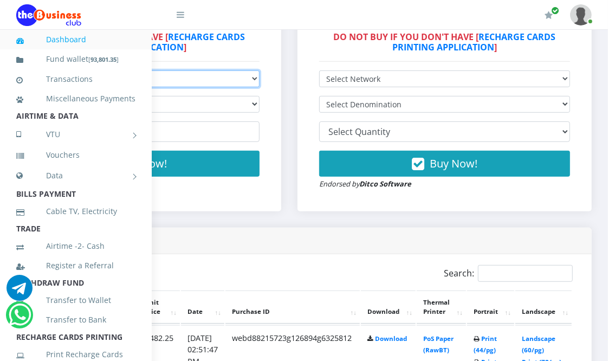
click at [199, 79] on select "Select Network MTN Globacom 9Mobile Airtel" at bounding box center [134, 78] width 251 height 17
select select "MTN"
click at [9, 72] on select "Select Network MTN Globacom 9Mobile Airtel" at bounding box center [134, 78] width 251 height 17
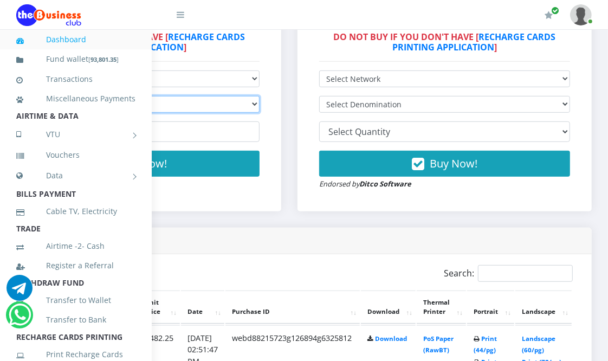
click at [190, 105] on select "Select Denomination MTN NGN100 - ₦96.94 MTN NGN200 - ₦193.88 MTN NGN400 - ₦387.…" at bounding box center [134, 104] width 251 height 17
select select "484.7-500"
click at [9, 97] on select "Select Denomination MTN NGN100 - ₦96.94 MTN NGN200 - ₦193.88 MTN NGN400 - ₦387.…" at bounding box center [134, 104] width 251 height 17
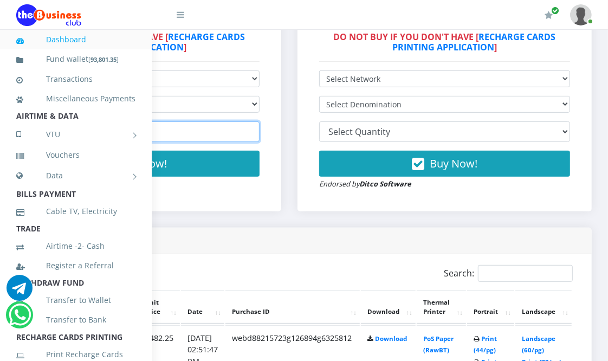
click at [192, 132] on input "number" at bounding box center [134, 131] width 251 height 21
type input "10"
click at [214, 225] on div "Bulk Pins Downloads instantly (ACTIVE MEMBERS) Bulk Pins - Active Members DO NO…" at bounding box center [134, 95] width 311 height 265
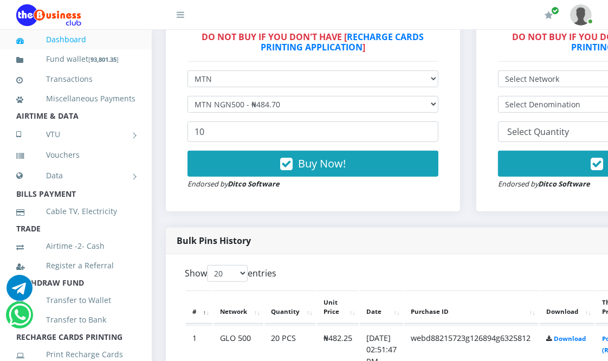
scroll to position [360, 0]
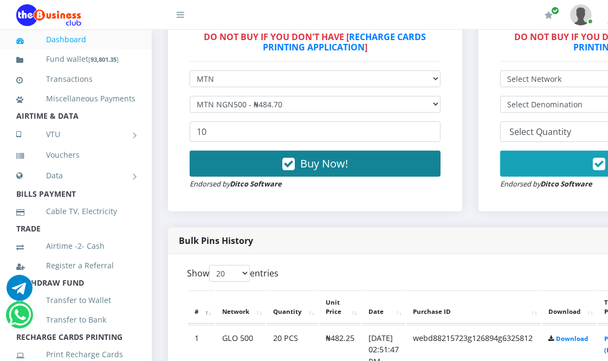
click at [328, 160] on span "Buy Now!" at bounding box center [324, 163] width 48 height 15
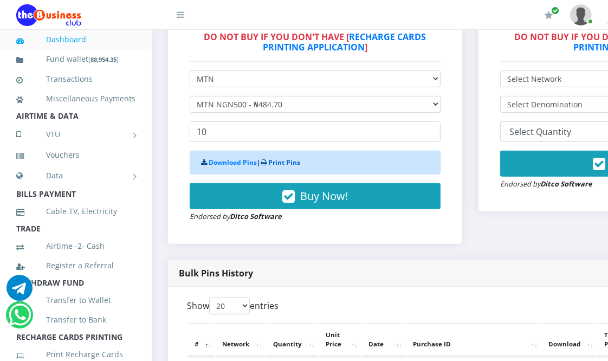
click at [272, 159] on link "Print Pins" at bounding box center [284, 162] width 32 height 9
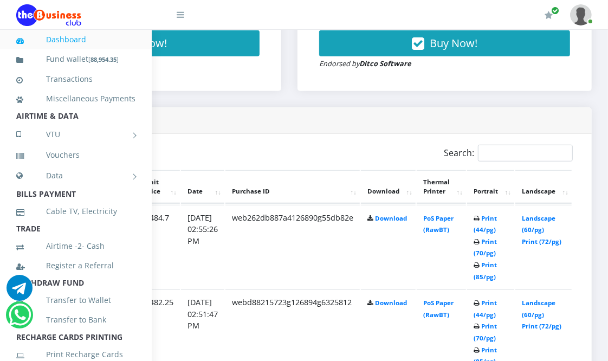
scroll to position [481, 191]
click at [485, 226] on link "Print (44/pg)" at bounding box center [485, 224] width 23 height 20
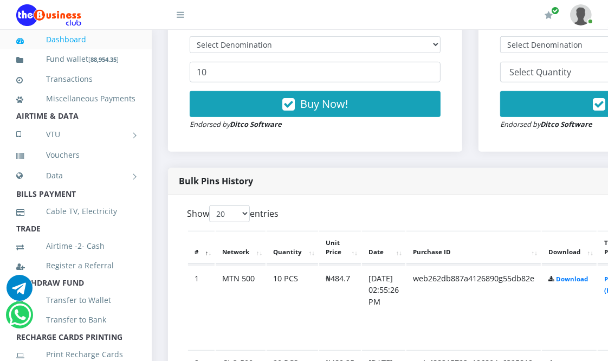
scroll to position [360, 0]
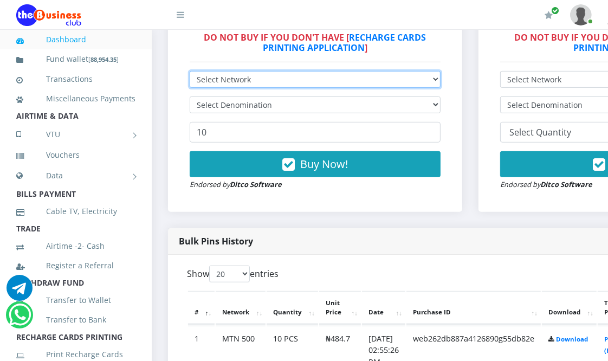
click at [274, 79] on select "Select Network MTN Globacom 9Mobile Airtel" at bounding box center [315, 79] width 251 height 17
select select "Glo"
click at [190, 72] on select "Select Network MTN Globacom 9Mobile Airtel" at bounding box center [315, 79] width 251 height 17
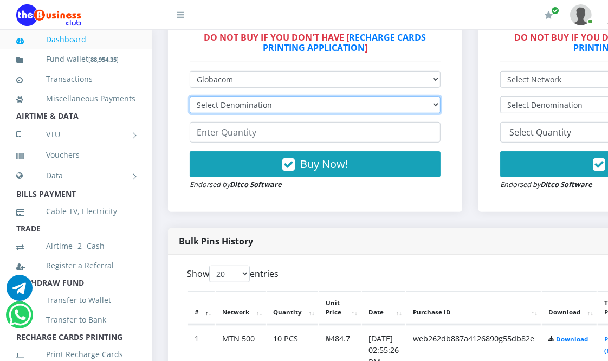
click at [263, 101] on select "Select Denomination Glo NGN100 - ₦96.45 Glo NGN200 - ₦192.90 Glo NGN500 - ₦482.…" at bounding box center [315, 104] width 251 height 17
select select "482.25-500"
click at [190, 98] on select "Select Denomination Glo NGN100 - ₦96.45 Glo NGN200 - ₦192.90 Glo NGN500 - ₦482.…" at bounding box center [315, 104] width 251 height 17
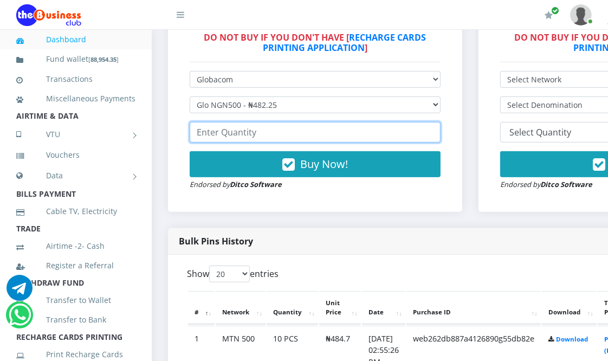
click at [277, 132] on input "number" at bounding box center [315, 132] width 251 height 21
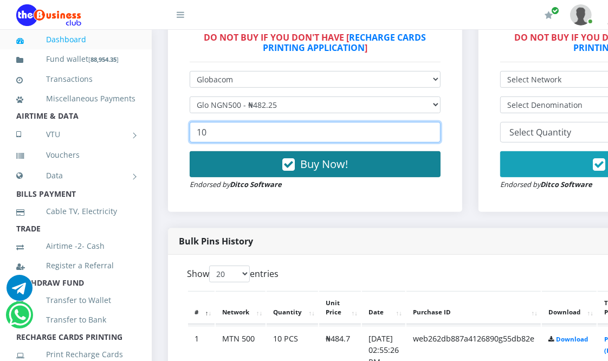
type input "10"
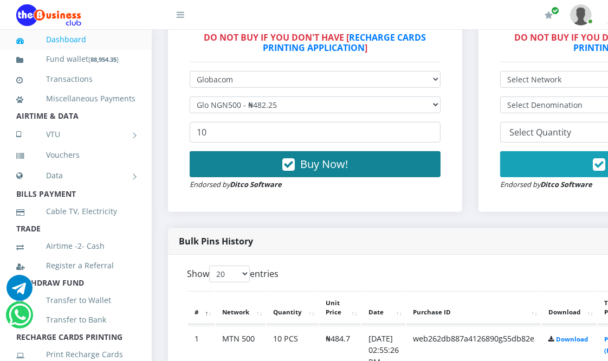
click at [299, 160] on button "Buy Now!" at bounding box center [315, 164] width 251 height 26
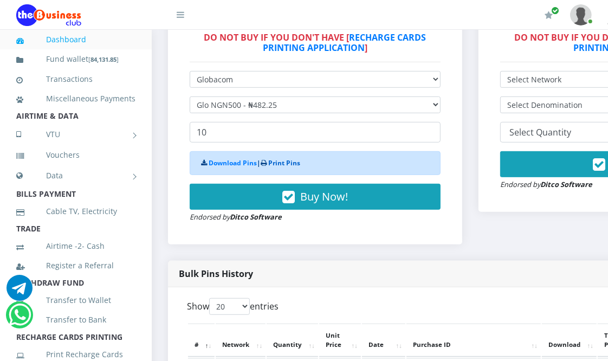
click at [289, 164] on link "Print Pins" at bounding box center [284, 162] width 32 height 9
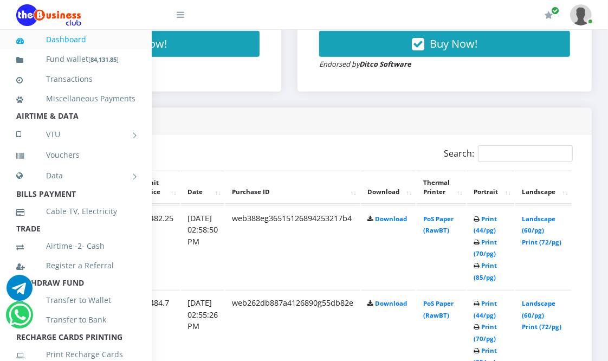
scroll to position [480, 191]
click at [485, 225] on link "Print (44/pg)" at bounding box center [485, 225] width 23 height 20
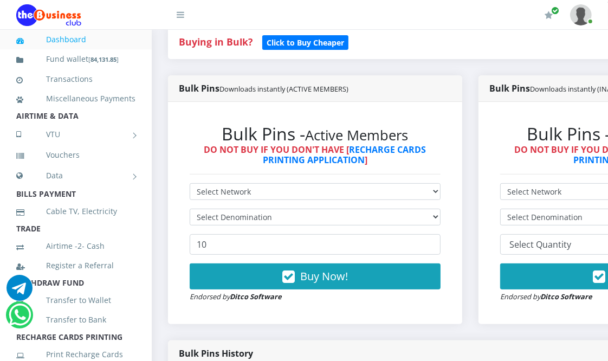
scroll to position [301, 0]
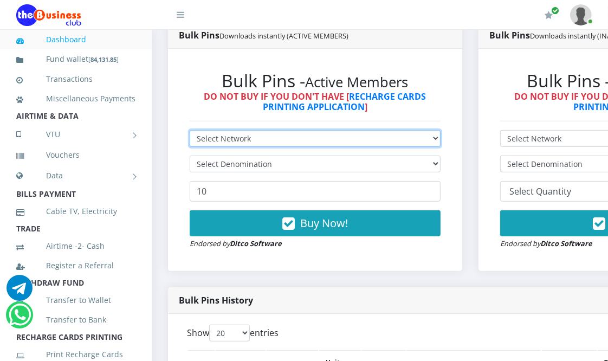
click at [240, 138] on select "Select Network MTN Globacom 9Mobile Airtel" at bounding box center [315, 138] width 251 height 17
select select "MTN"
click at [190, 131] on select "Select Network MTN Globacom 9Mobile Airtel" at bounding box center [315, 138] width 251 height 17
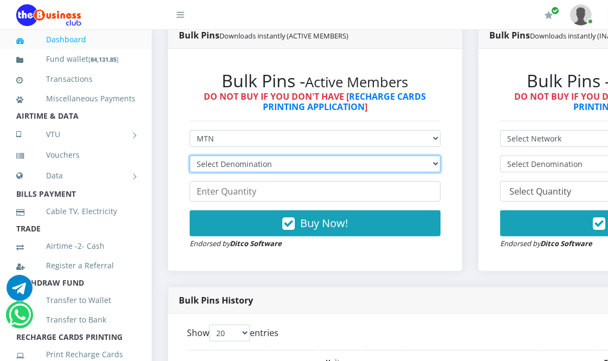
click at [253, 164] on select "Select Denomination MTN NGN100 - ₦96.94 MTN NGN200 - ₦193.88 MTN NGN400 - ₦387.…" at bounding box center [315, 164] width 251 height 17
select select "969.4-1000"
click at [190, 157] on select "Select Denomination MTN NGN100 - ₦96.94 MTN NGN200 - ₦193.88 MTN NGN400 - ₦387.…" at bounding box center [315, 164] width 251 height 17
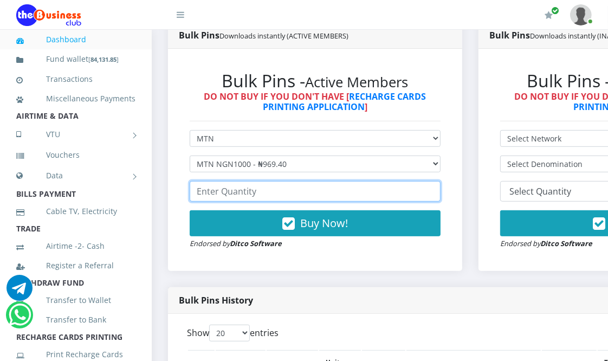
click at [264, 188] on input "number" at bounding box center [315, 191] width 251 height 21
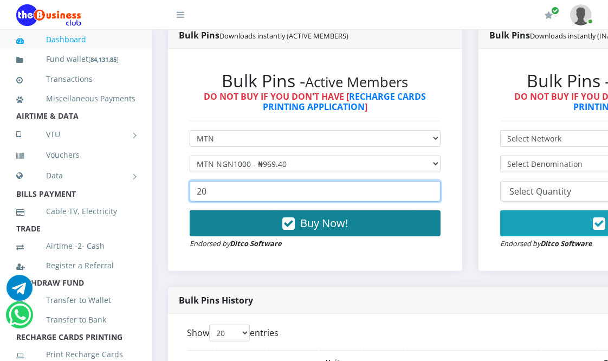
type input "20"
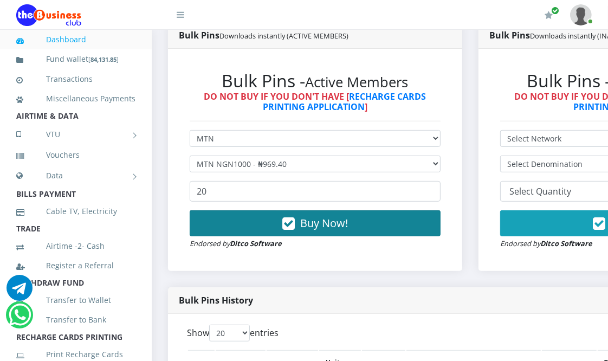
click at [285, 223] on icon "button" at bounding box center [288, 223] width 12 height 11
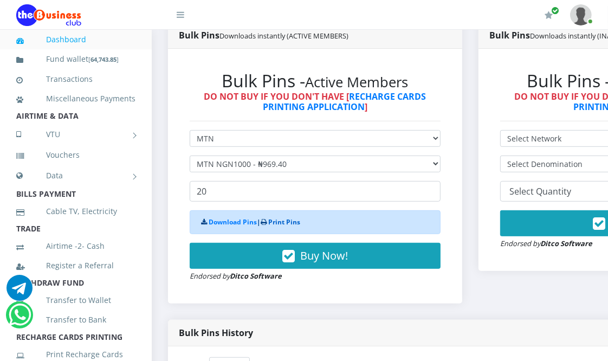
click at [281, 223] on link "Print Pins" at bounding box center [284, 221] width 32 height 9
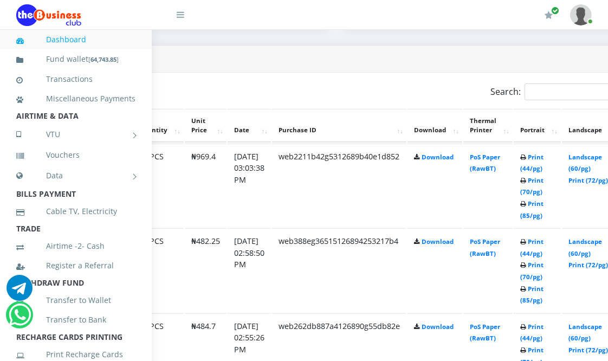
scroll to position [542, 190]
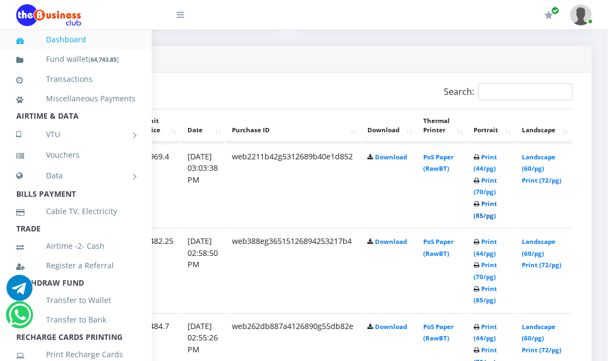
click at [484, 211] on link "Print (85/pg)" at bounding box center [485, 209] width 23 height 20
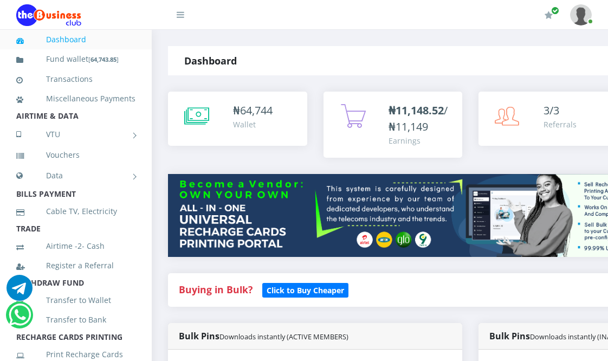
select select "MTN"
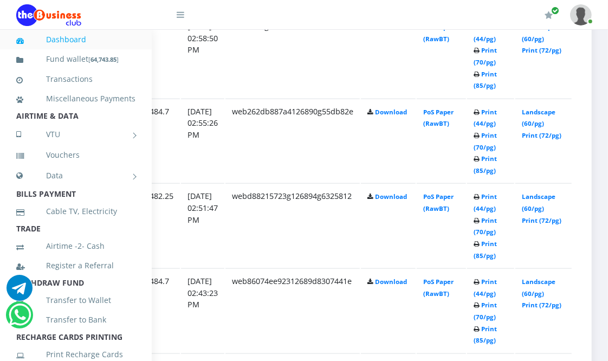
scroll to position [723, 190]
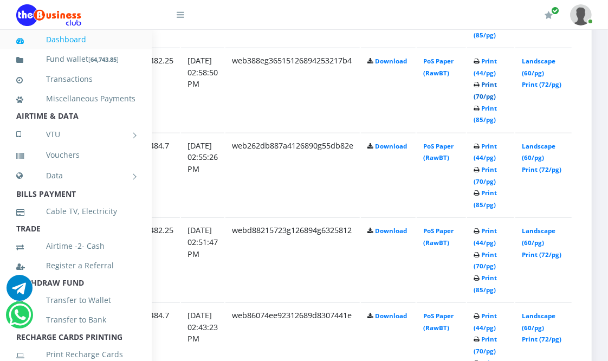
click at [485, 91] on link "Print (70/pg)" at bounding box center [485, 90] width 23 height 20
click at [530, 68] on link "Landscape (60/pg)" at bounding box center [539, 67] width 34 height 20
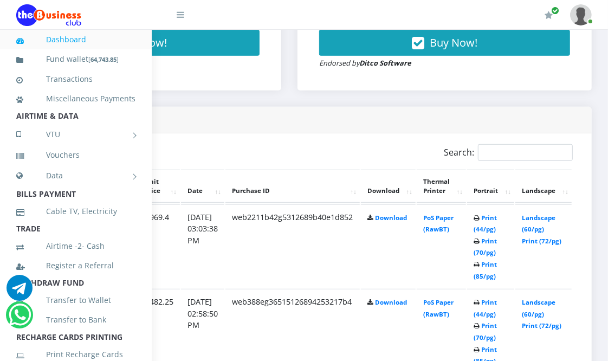
scroll to position [542, 190]
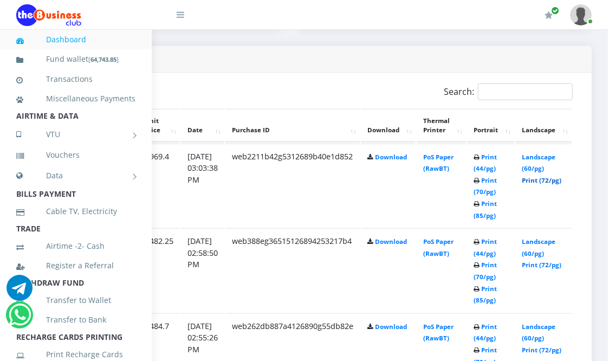
click at [551, 182] on link "Print (72/pg)" at bounding box center [542, 180] width 40 height 8
click at [483, 163] on td "Print (44/pg) Print (70/pg) Print (85/pg)" at bounding box center [490, 186] width 47 height 84
click at [485, 165] on link "Print (44/pg)" at bounding box center [485, 163] width 23 height 20
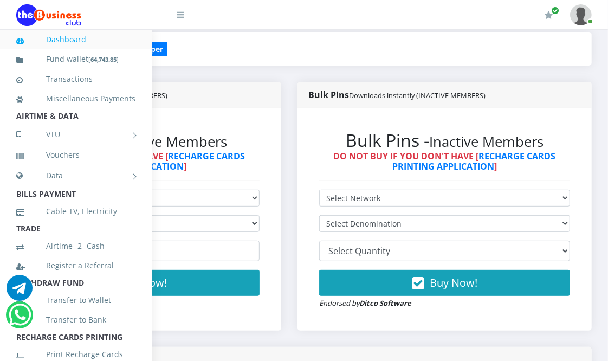
scroll to position [241, 190]
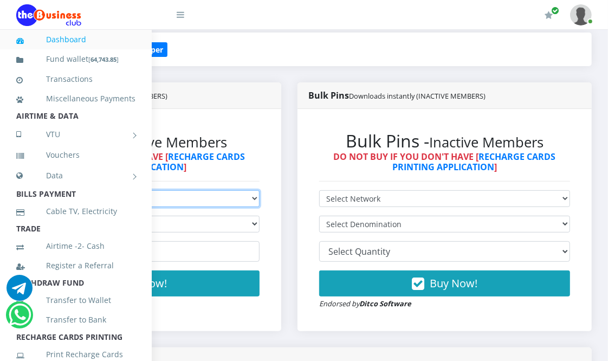
click at [217, 201] on select "Select Network MTN Globacom 9Mobile Airtel" at bounding box center [134, 198] width 251 height 17
select select "Glo"
click at [9, 191] on select "Select Network MTN Globacom 9Mobile Airtel" at bounding box center [134, 198] width 251 height 17
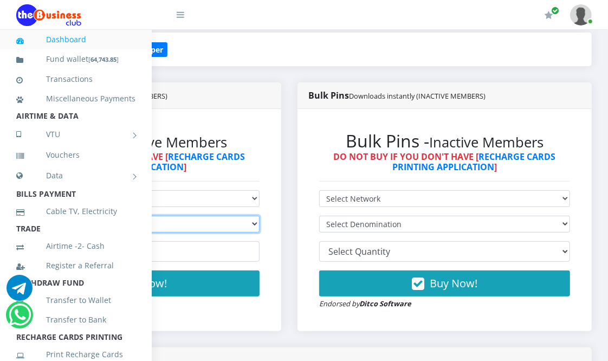
click at [168, 225] on select "Select Denomination Glo NGN100 - ₦96.45 Glo NGN200 - ₦192.90 Glo NGN500 - ₦482.…" at bounding box center [134, 224] width 251 height 17
select select "964.5-1000"
click at [9, 217] on select "Select Denomination Glo NGN100 - ₦96.45 Glo NGN200 - ₦192.90 Glo NGN500 - ₦482.…" at bounding box center [134, 224] width 251 height 17
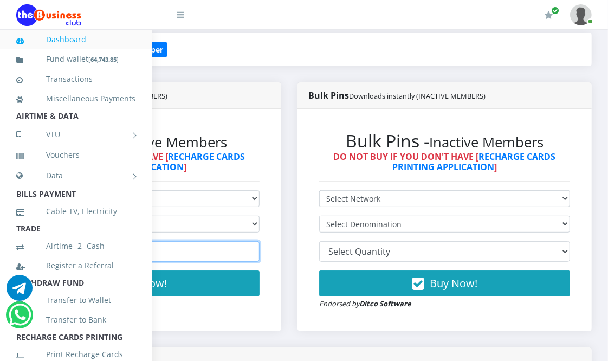
click at [176, 253] on input "number" at bounding box center [134, 251] width 251 height 21
type input "20"
click at [162, 309] on div "Buy Now! Endorsed by Ditco Software" at bounding box center [134, 289] width 251 height 39
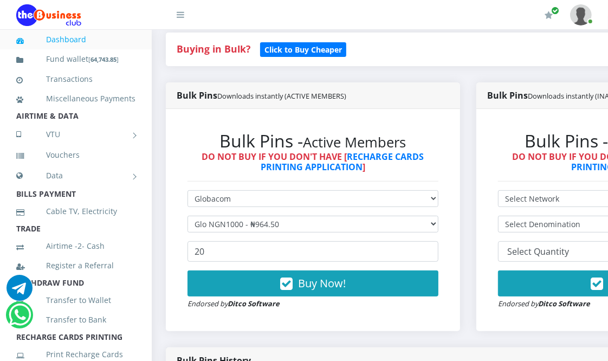
scroll to position [241, 0]
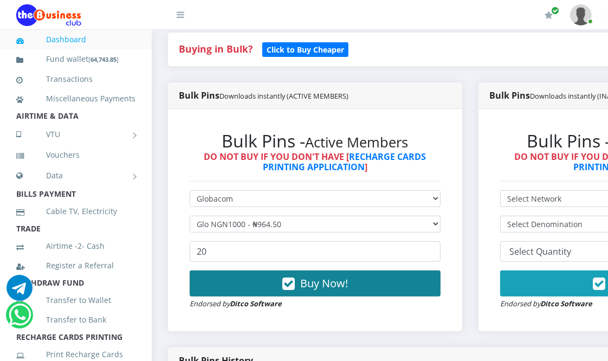
click at [246, 284] on button "Buy Now!" at bounding box center [315, 283] width 251 height 26
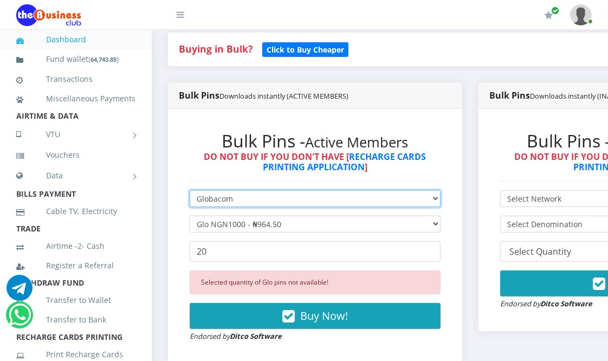
click at [252, 194] on select "Select Network MTN Globacom 9Mobile Airtel" at bounding box center [315, 198] width 251 height 17
select select "MTN"
click at [190, 191] on select "Select Network MTN Globacom 9Mobile Airtel" at bounding box center [315, 198] width 251 height 17
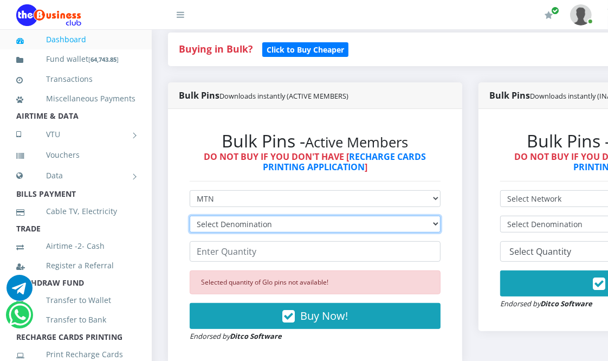
click at [256, 223] on select "Select Denomination MTN NGN100 - ₦96.94 MTN NGN200 - ₦193.88 MTN NGN400 - ₦387.…" at bounding box center [315, 224] width 251 height 17
select select "969.4-1000"
click at [190, 217] on select "Select Denomination MTN NGN100 - ₦96.94 MTN NGN200 - ₦193.88 MTN NGN400 - ₦387.…" at bounding box center [315, 224] width 251 height 17
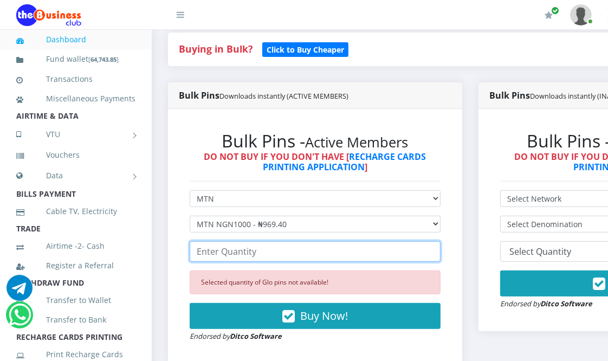
click at [256, 256] on input "number" at bounding box center [315, 251] width 251 height 21
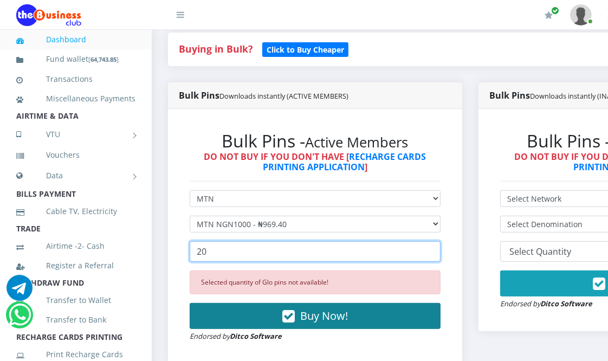
type input "20"
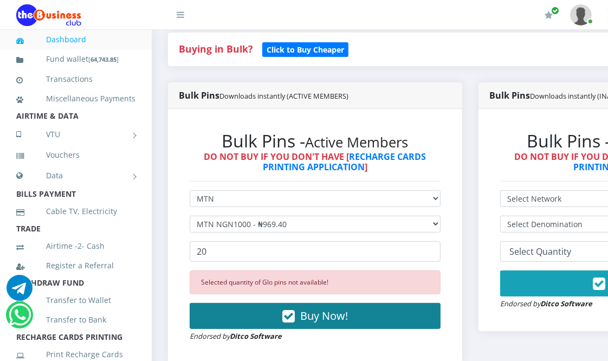
click at [295, 317] on icon "button" at bounding box center [288, 316] width 12 height 11
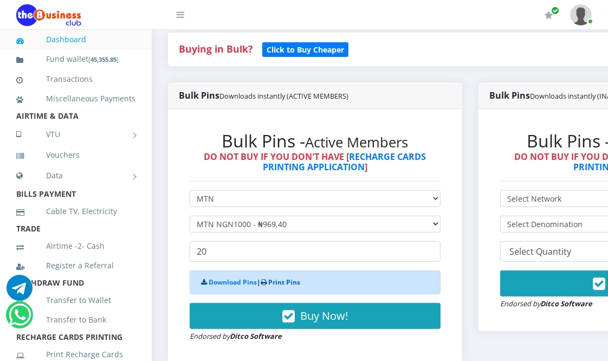
click at [285, 282] on link "Print Pins" at bounding box center [284, 282] width 32 height 9
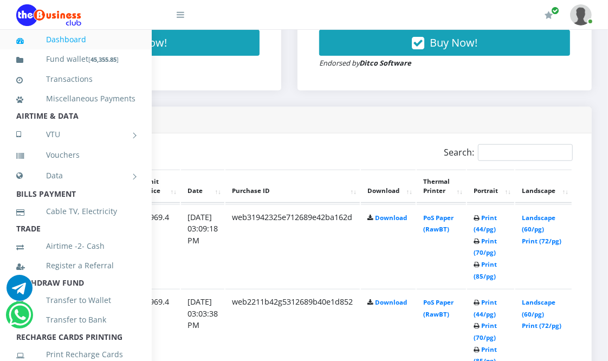
scroll to position [481, 190]
click at [486, 225] on link "Print (44/pg)" at bounding box center [485, 224] width 23 height 20
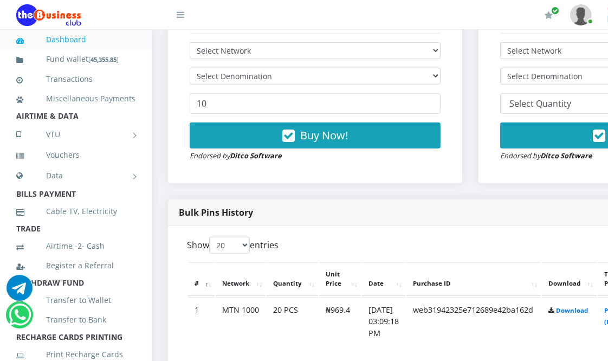
scroll to position [360, 0]
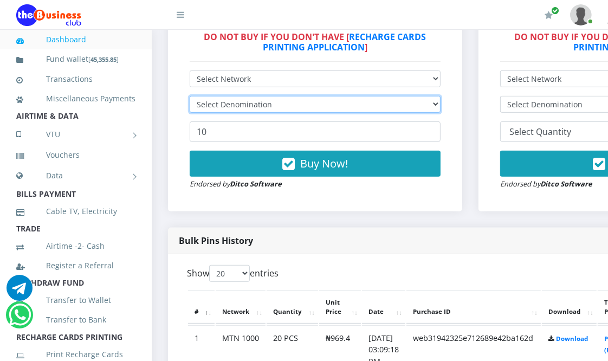
click at [236, 105] on select "Select Denomination" at bounding box center [315, 104] width 251 height 17
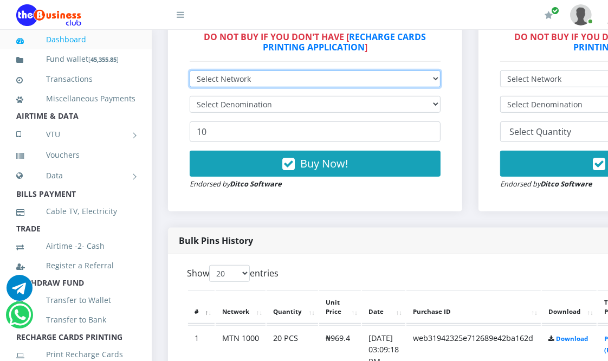
click at [247, 73] on select "Select Network MTN Globacom 9Mobile Airtel" at bounding box center [315, 78] width 251 height 17
select select "Glo"
click at [190, 72] on select "Select Network MTN Globacom 9Mobile Airtel" at bounding box center [315, 78] width 251 height 17
click at [261, 79] on select "Select Network MTN Globacom 9Mobile Airtel" at bounding box center [315, 78] width 251 height 17
select select "MTN"
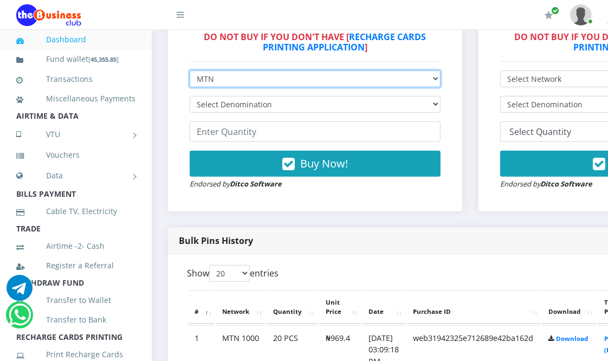
click at [190, 72] on select "Select Network MTN Globacom 9Mobile Airtel" at bounding box center [315, 78] width 251 height 17
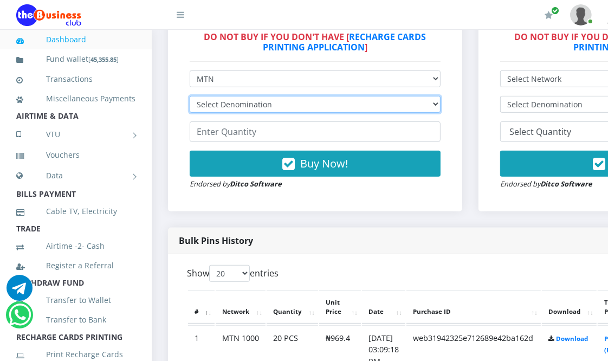
click at [260, 101] on select "Select Denomination MTN NGN100 - ₦96.94 MTN NGN200 - ₦193.88 MTN NGN400 - ₦387.…" at bounding box center [315, 104] width 251 height 17
select select "969.4-1000"
click at [190, 97] on select "Select Denomination MTN NGN100 - ₦96.94 MTN NGN200 - ₦193.88 MTN NGN400 - ₦387.…" at bounding box center [315, 104] width 251 height 17
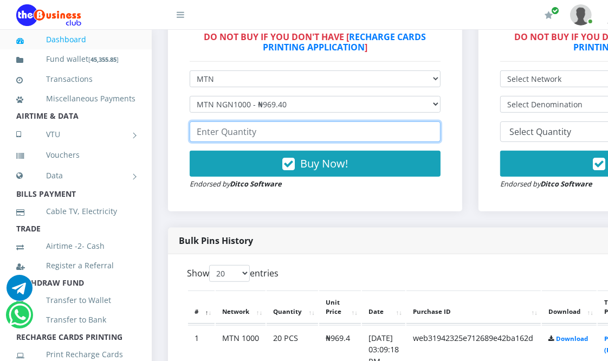
click at [250, 133] on input "number" at bounding box center [315, 131] width 251 height 21
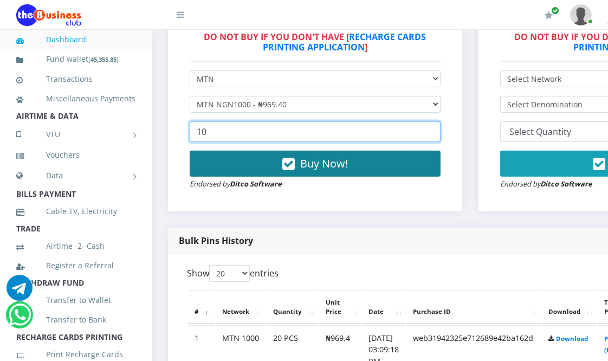
type input "10"
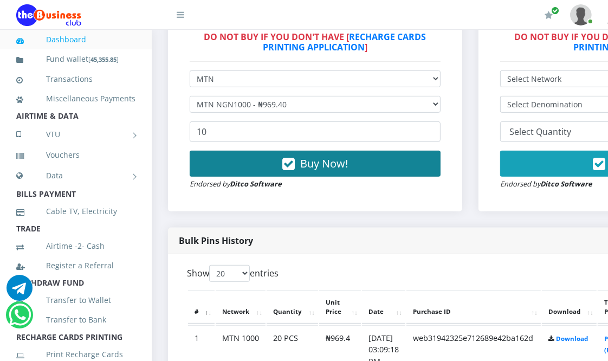
click at [264, 159] on button "Buy Now!" at bounding box center [315, 164] width 251 height 26
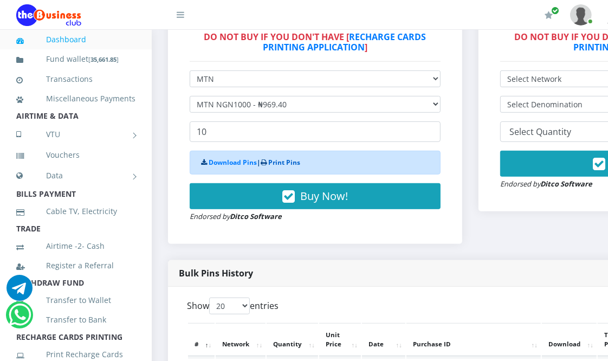
click at [283, 163] on link "Print Pins" at bounding box center [284, 162] width 32 height 9
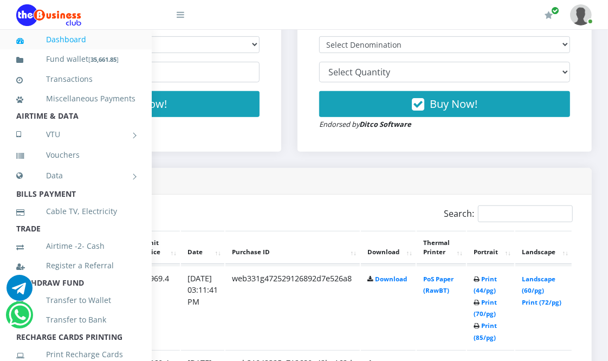
scroll to position [421, 190]
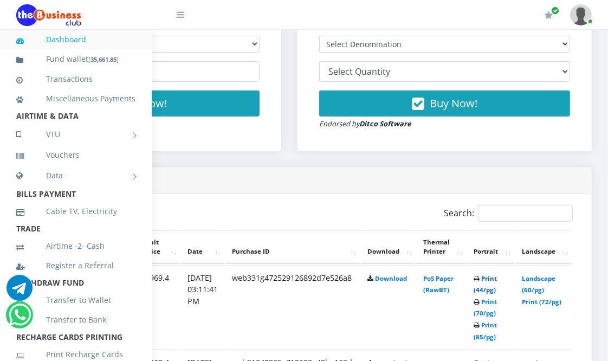
click at [483, 287] on link "Print (44/pg)" at bounding box center [485, 284] width 23 height 20
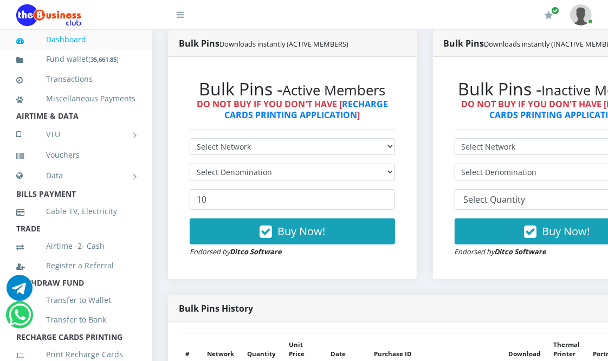
scroll to position [301, 0]
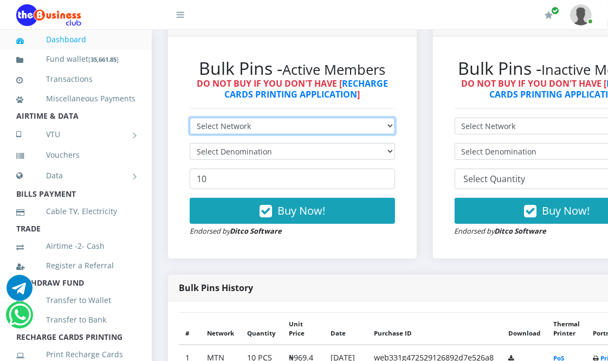
click at [288, 118] on select "Select Network MTN Globacom 9Mobile Airtel" at bounding box center [292, 126] width 205 height 17
select select "MTN"
click at [190, 118] on select "Select Network MTN Globacom 9Mobile Airtel" at bounding box center [292, 126] width 205 height 17
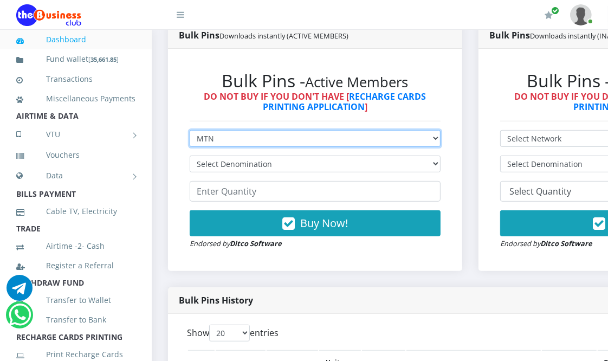
scroll to position [0, 0]
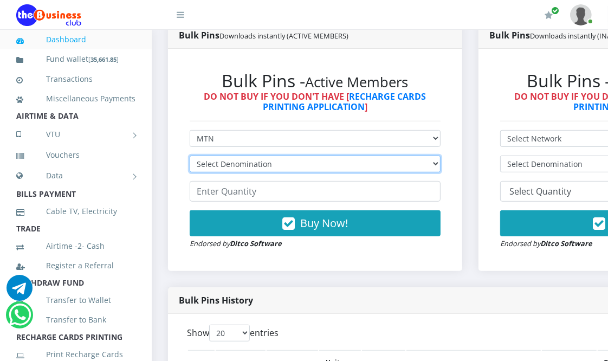
click at [282, 156] on select "Select Denomination MTN NGN100 - ₦96.94 MTN NGN200 - ₦193.88 MTN NGN400 - ₦387.…" at bounding box center [315, 164] width 251 height 17
select select "484.7-500"
click at [190, 156] on select "Select Denomination MTN NGN100 - ₦96.94 MTN NGN200 - ₦193.88 MTN NGN400 - ₦387.…" at bounding box center [315, 164] width 251 height 17
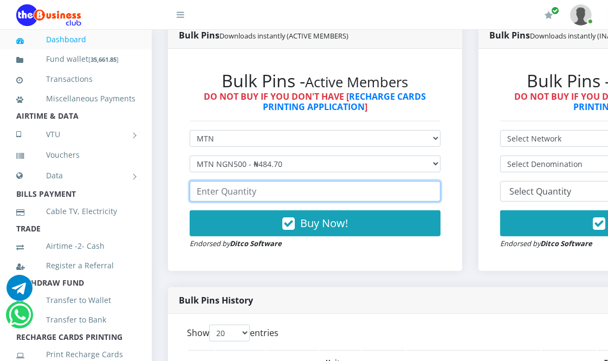
click at [288, 181] on input "number" at bounding box center [315, 191] width 251 height 21
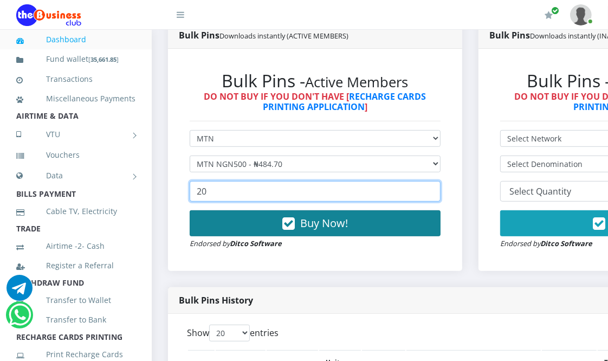
type input "20"
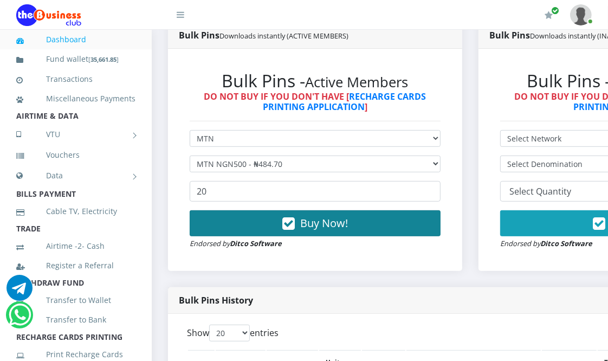
click at [308, 216] on span "Buy Now!" at bounding box center [324, 223] width 48 height 15
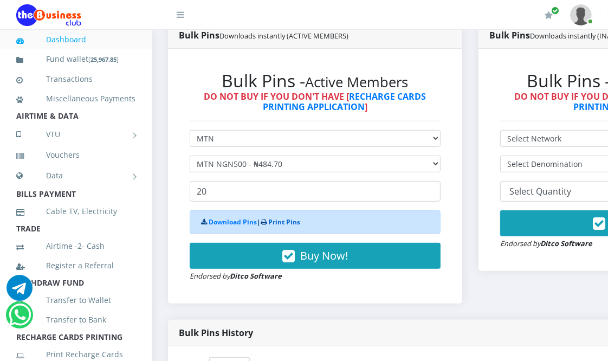
click at [282, 217] on link "Print Pins" at bounding box center [284, 221] width 32 height 9
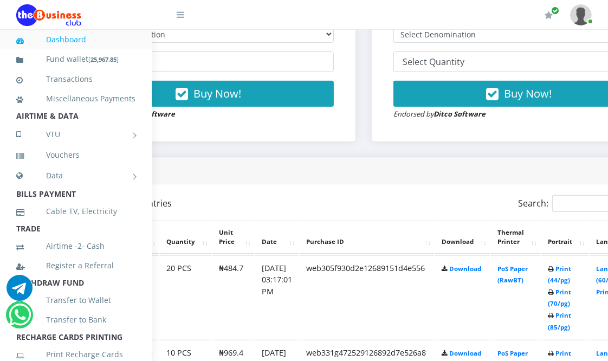
scroll to position [432, 107]
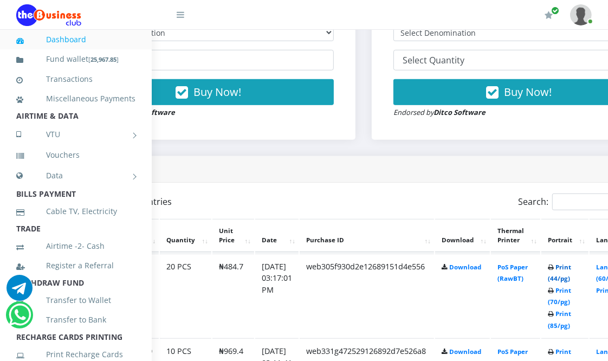
click at [566, 274] on link "Print (44/pg)" at bounding box center [559, 273] width 23 height 20
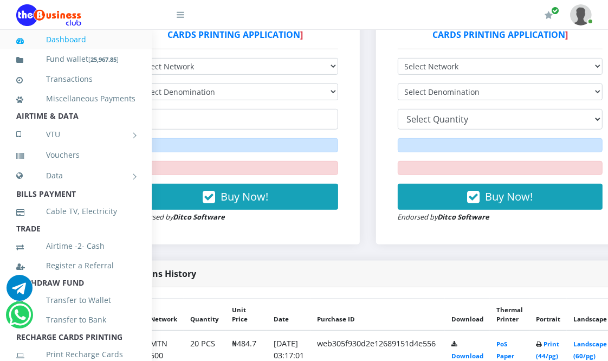
scroll to position [360, 0]
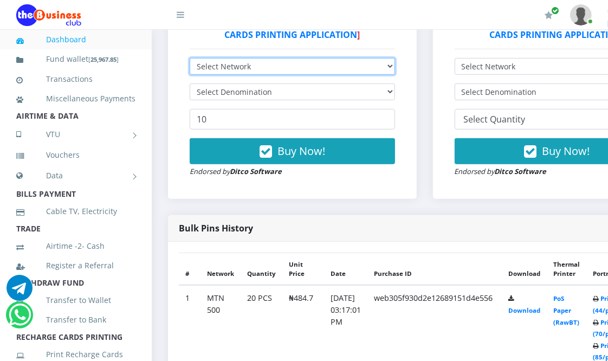
click at [269, 66] on select "Select Network MTN Globacom 9Mobile Airtel" at bounding box center [292, 66] width 205 height 17
select select "Glo"
click at [190, 60] on select "Select Network MTN Globacom 9Mobile Airtel" at bounding box center [292, 66] width 205 height 17
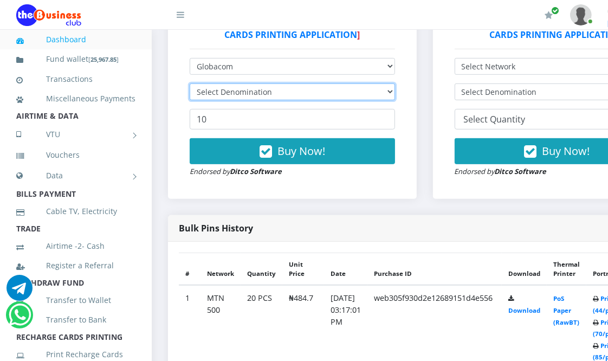
click at [271, 94] on select "Select Denomination" at bounding box center [292, 91] width 205 height 17
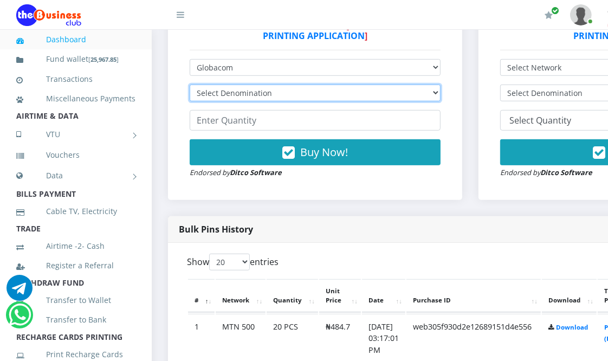
scroll to position [0, 0]
select select "482.25-500"
click at [190, 86] on select "Select Denomination Glo NGN100 - ₦96.45 Glo NGN200 - ₦192.90 Glo NGN500 - ₦482.…" at bounding box center [315, 93] width 251 height 17
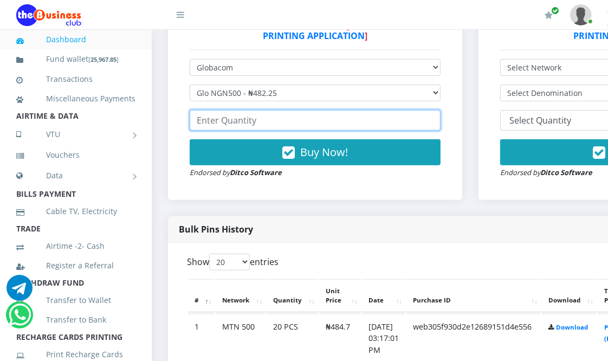
click at [266, 121] on input "number" at bounding box center [315, 120] width 251 height 21
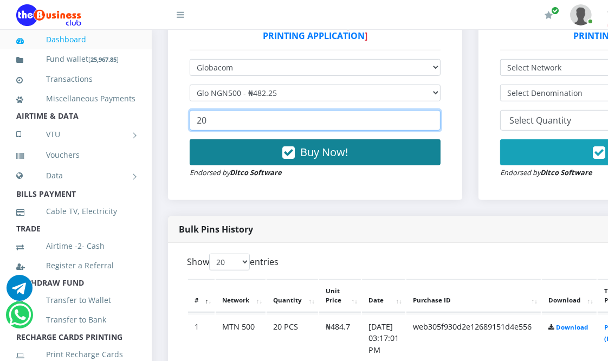
type input "20"
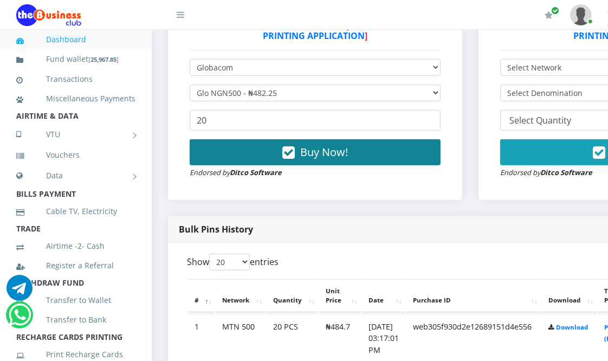
click at [292, 147] on icon "button" at bounding box center [288, 152] width 12 height 11
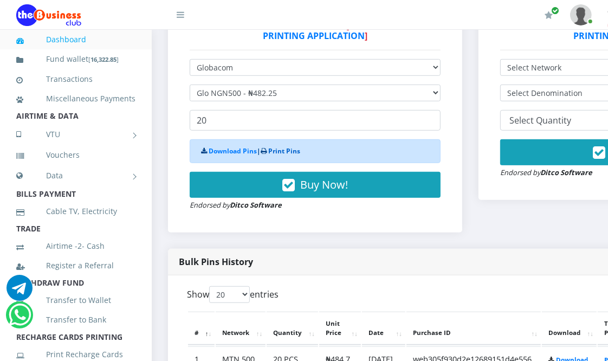
click at [288, 150] on link "Print Pins" at bounding box center [284, 150] width 32 height 9
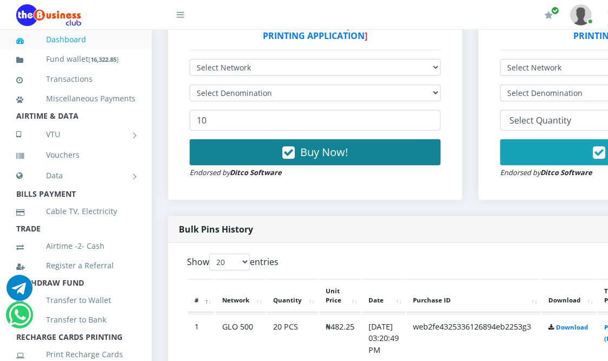
click at [320, 149] on span "Buy Now!" at bounding box center [324, 152] width 48 height 15
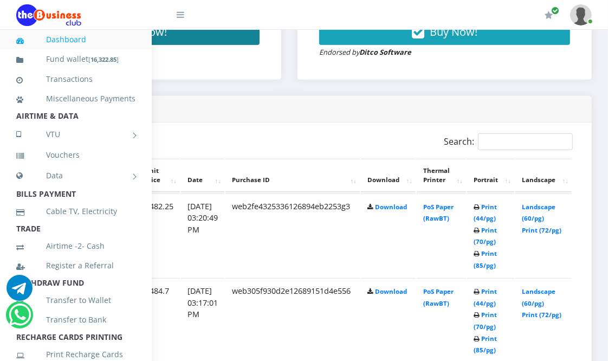
scroll to position [492, 190]
click at [488, 215] on link "Print (44/pg)" at bounding box center [485, 213] width 23 height 20
